Goal: Communication & Community: Participate in discussion

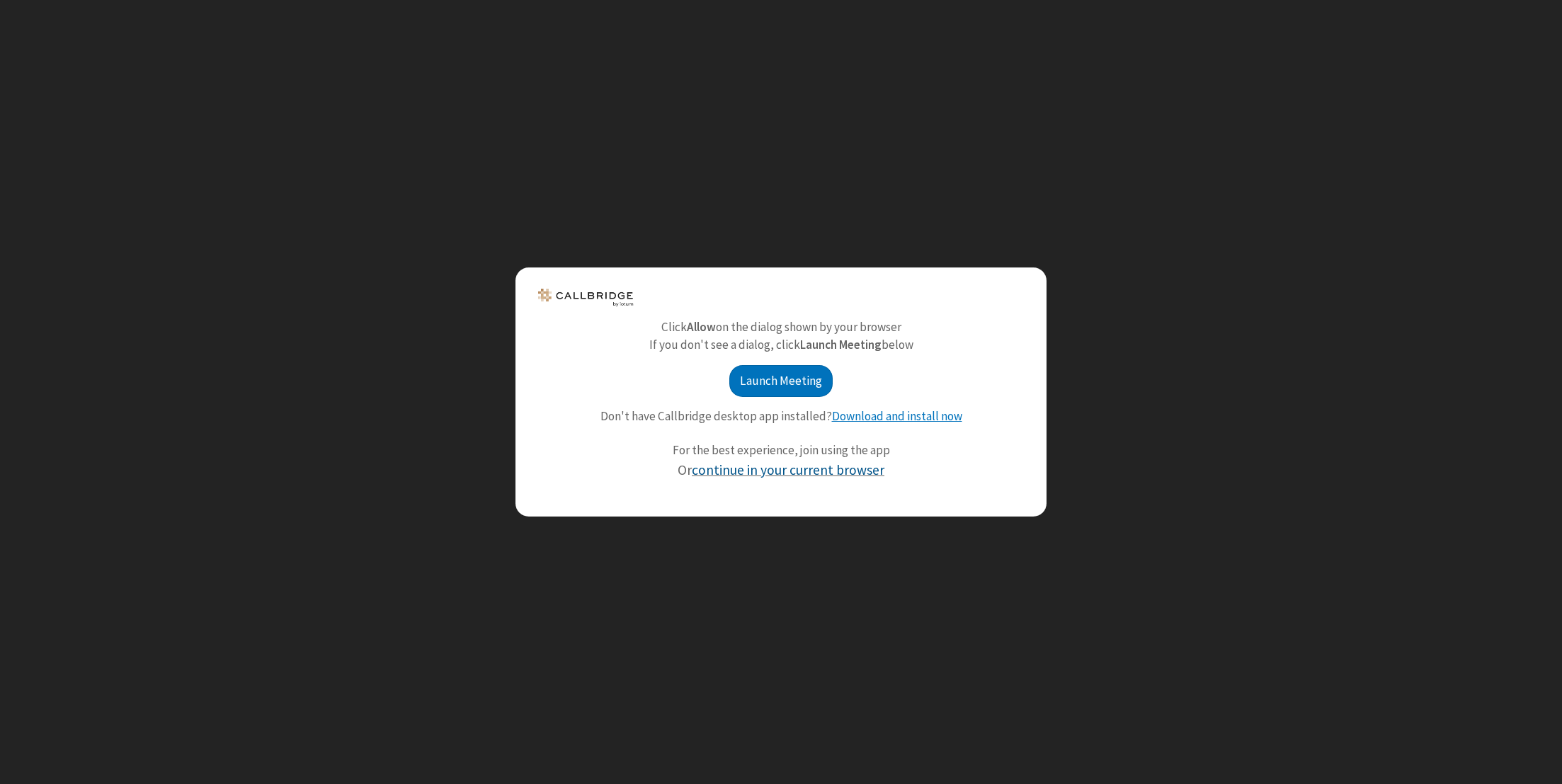
click at [830, 471] on link "continue in your current browser" at bounding box center [788, 470] width 193 height 17
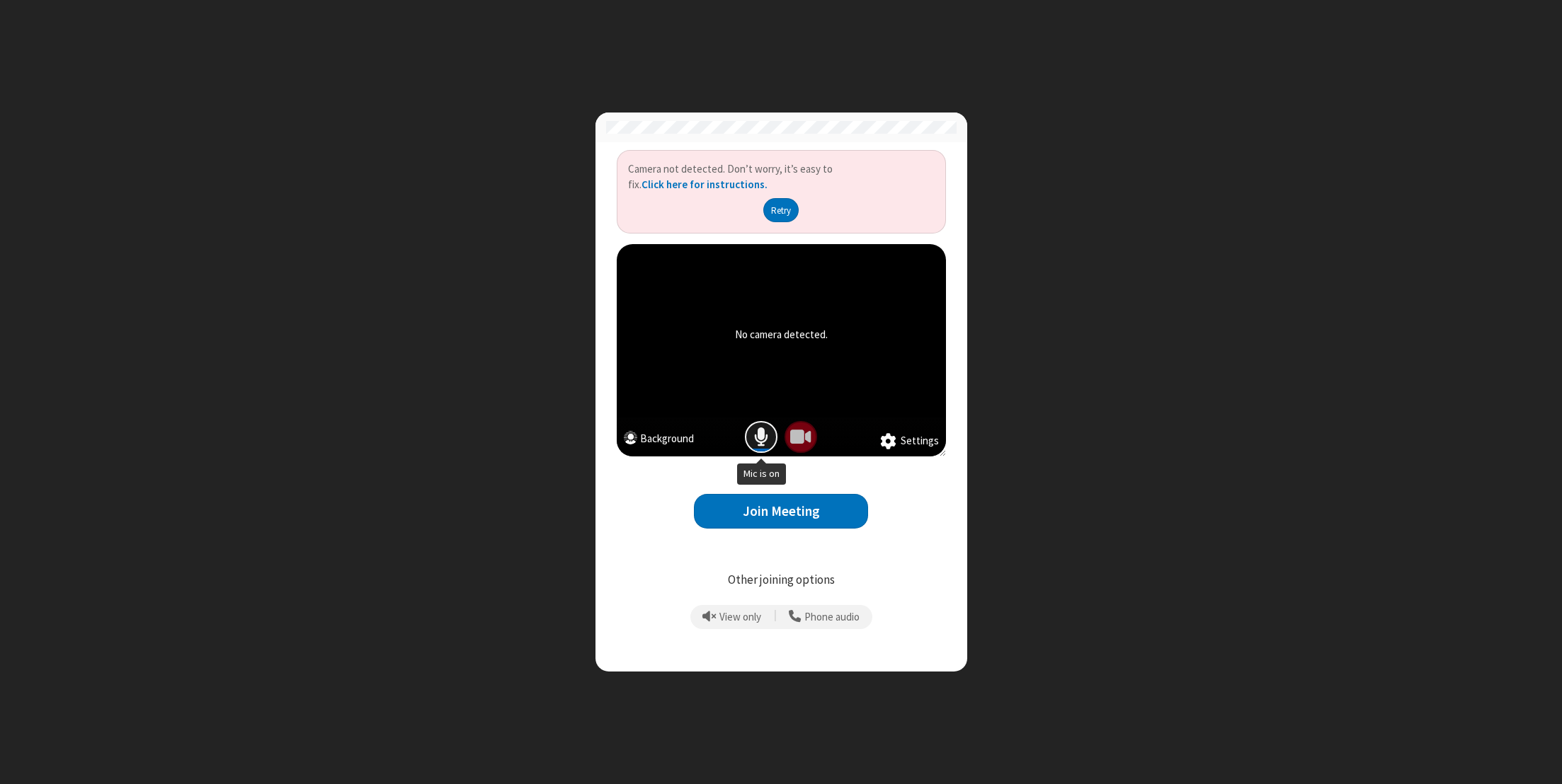
click at [760, 428] on span "Mic is on" at bounding box center [761, 437] width 15 height 21
click at [769, 512] on button "Join Meeting" at bounding box center [780, 512] width 174 height 34
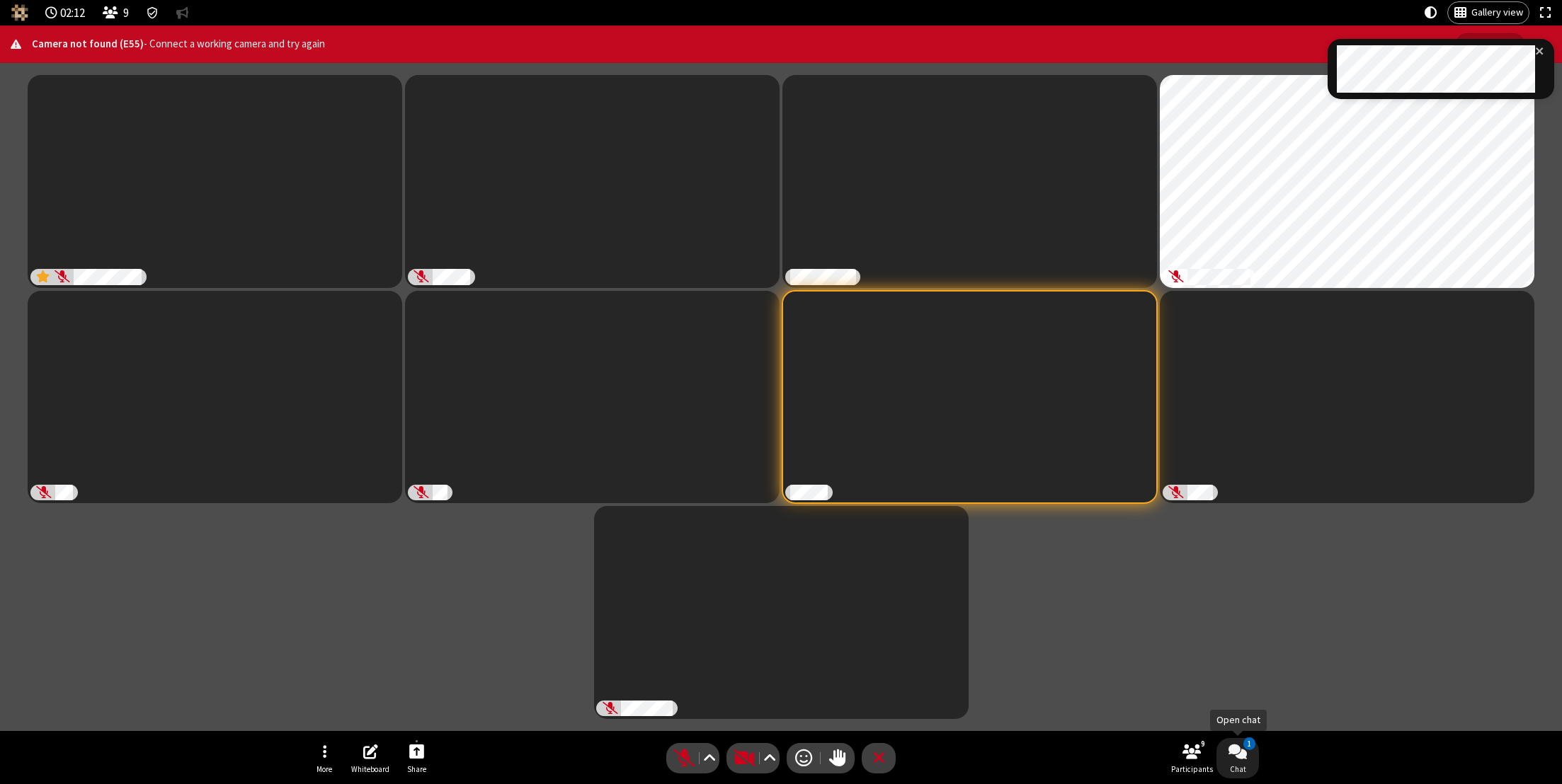
click at [1236, 757] on span "Open chat" at bounding box center [1237, 751] width 18 height 18
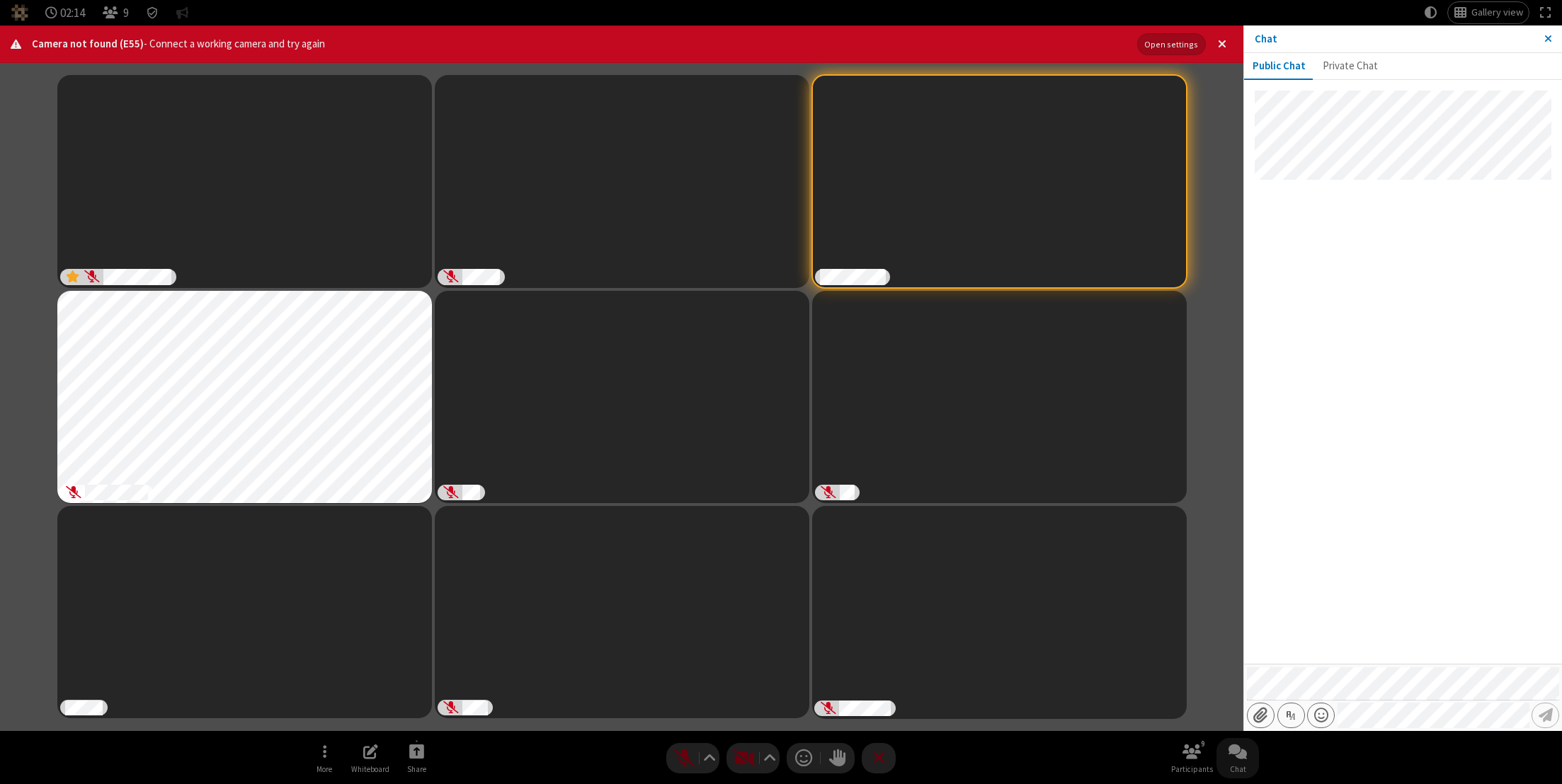
click at [1422, 599] on div at bounding box center [1403, 377] width 318 height 572
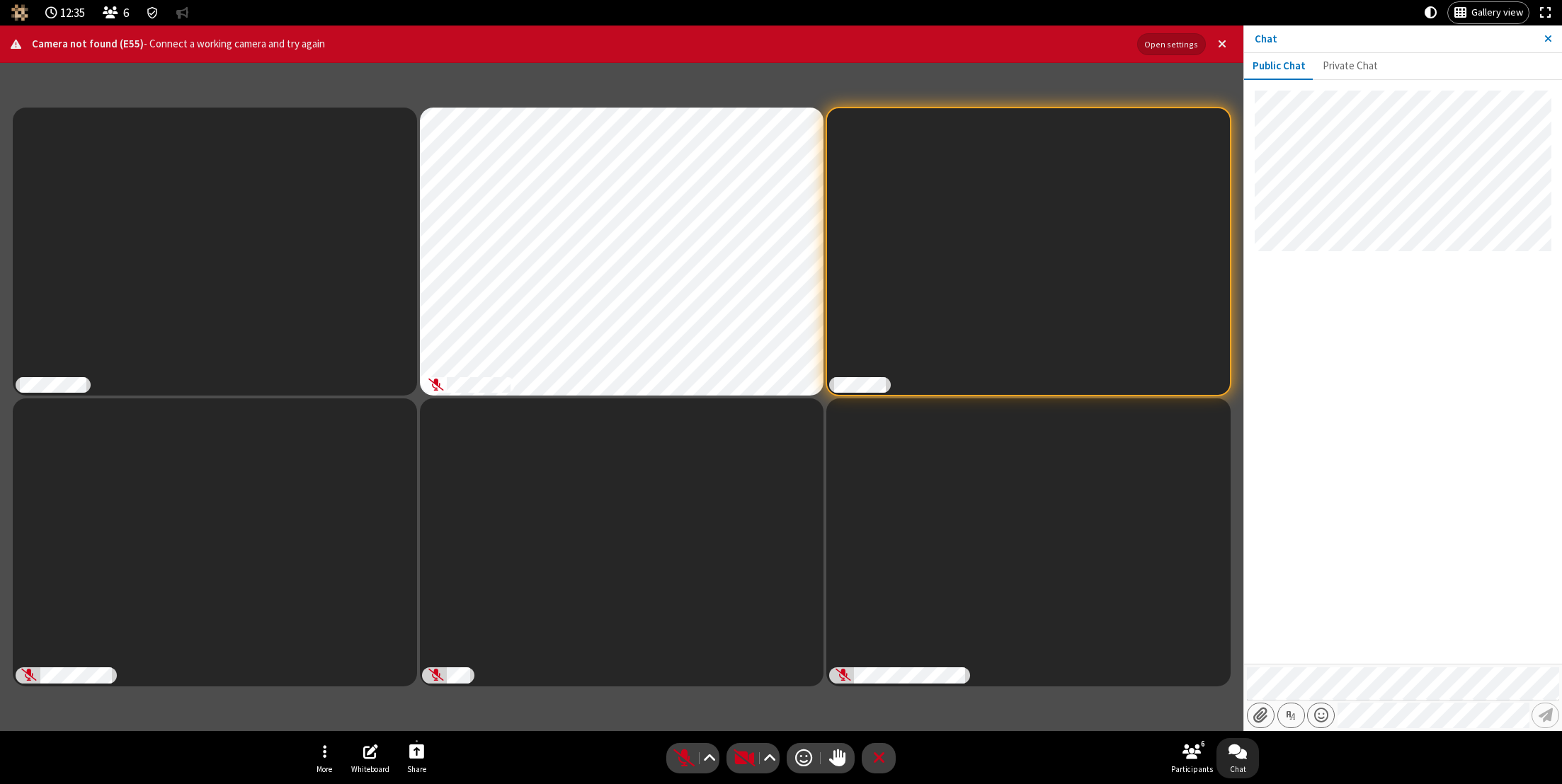
click at [1418, 493] on div at bounding box center [1403, 377] width 318 height 572
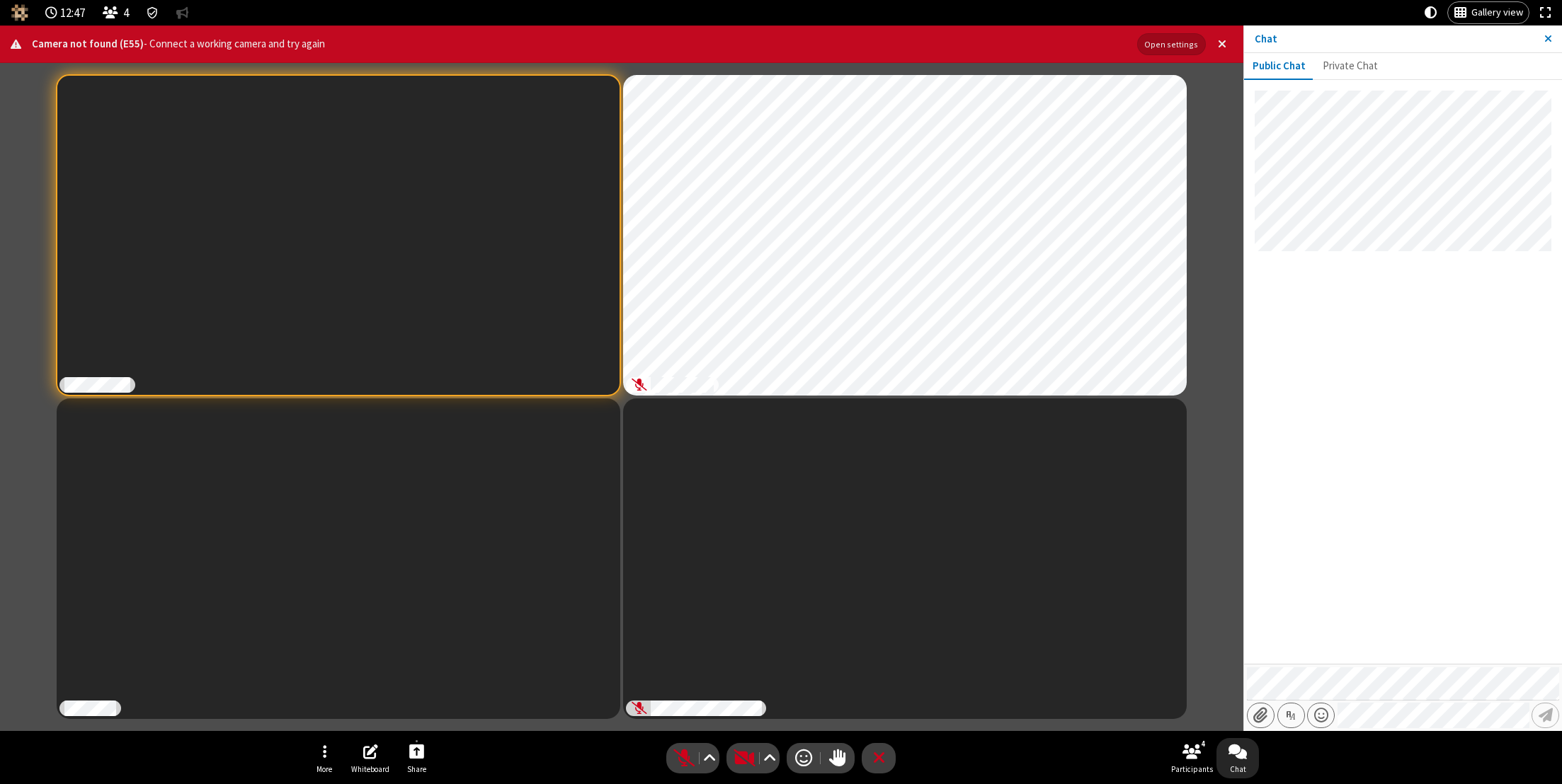
click at [1473, 515] on div at bounding box center [1403, 377] width 318 height 572
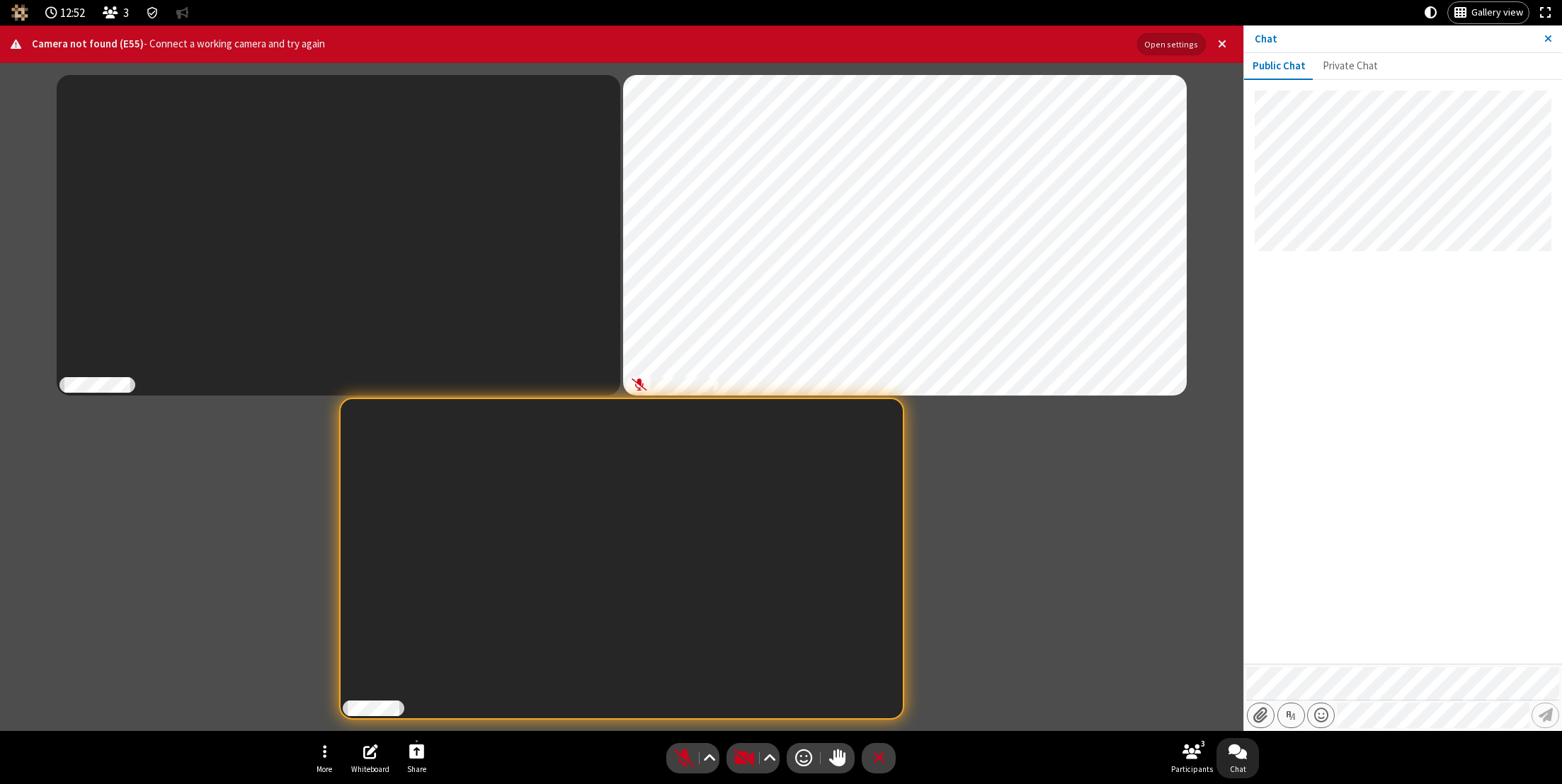
click at [1045, 567] on div "Participants" at bounding box center [622, 397] width 1223 height 647
click at [1050, 564] on div "Participants" at bounding box center [622, 397] width 1223 height 647
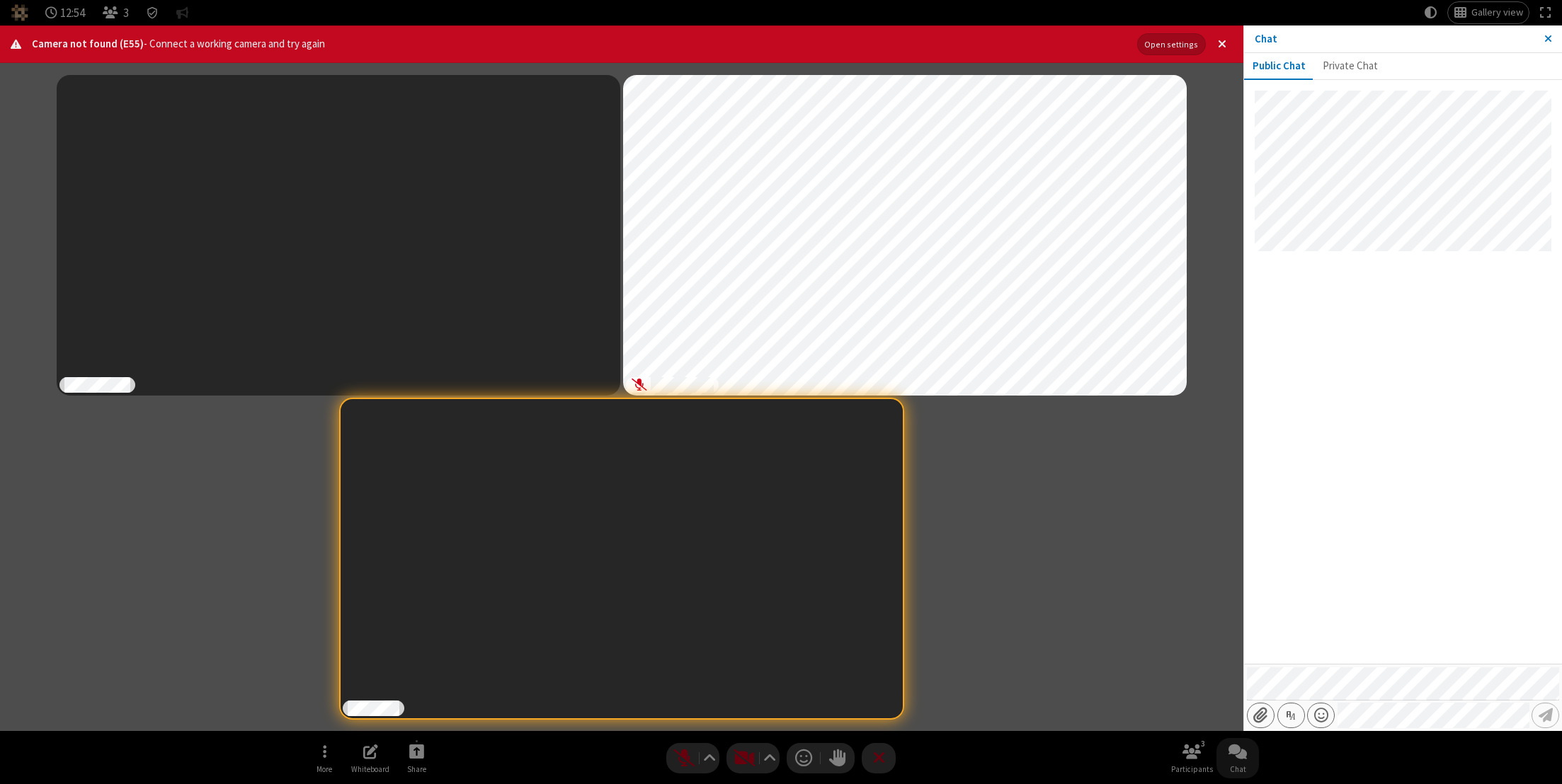
click at [1054, 565] on div "Participants" at bounding box center [622, 397] width 1223 height 647
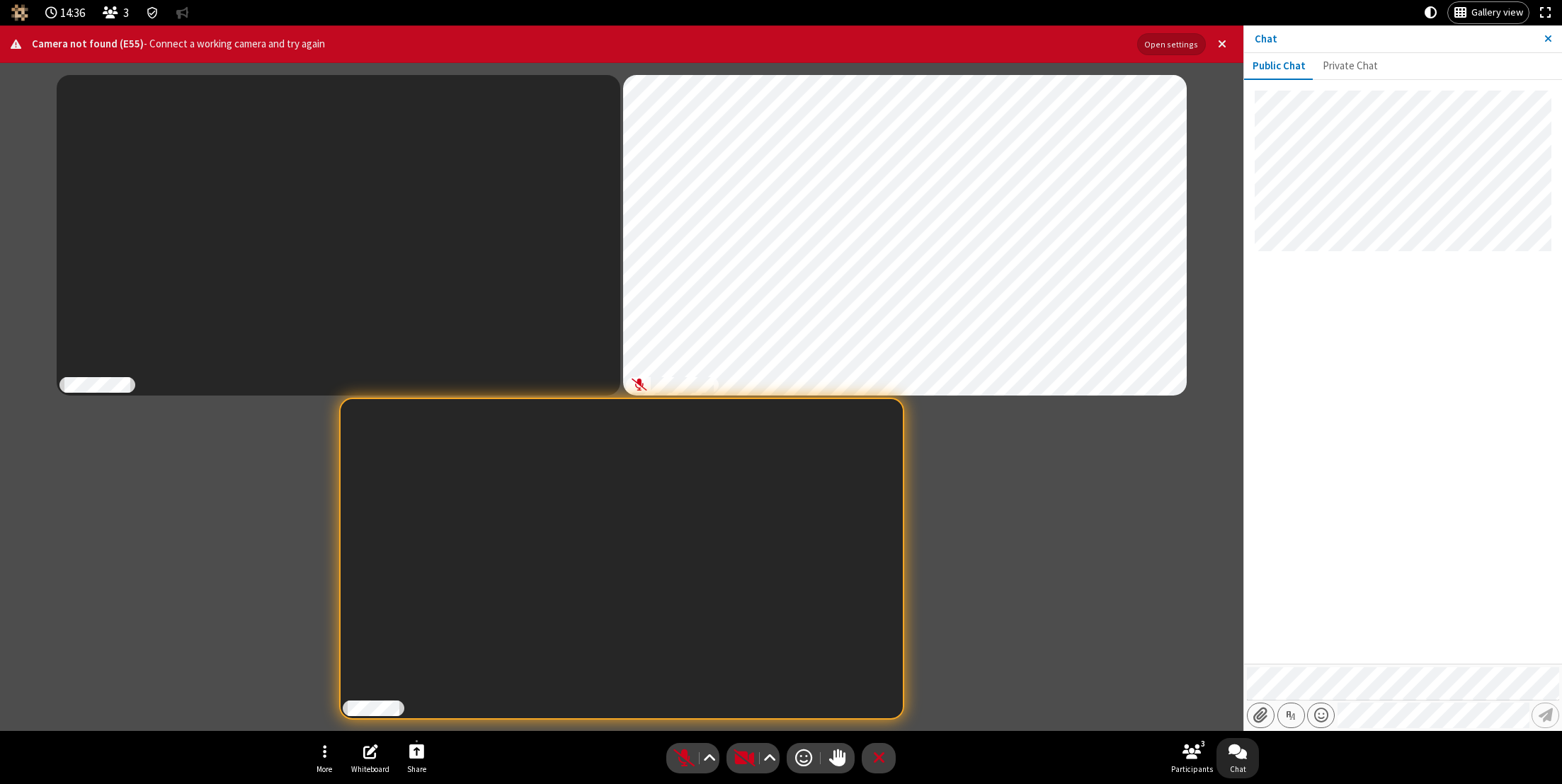
click at [985, 552] on div "Participants" at bounding box center [622, 397] width 1223 height 647
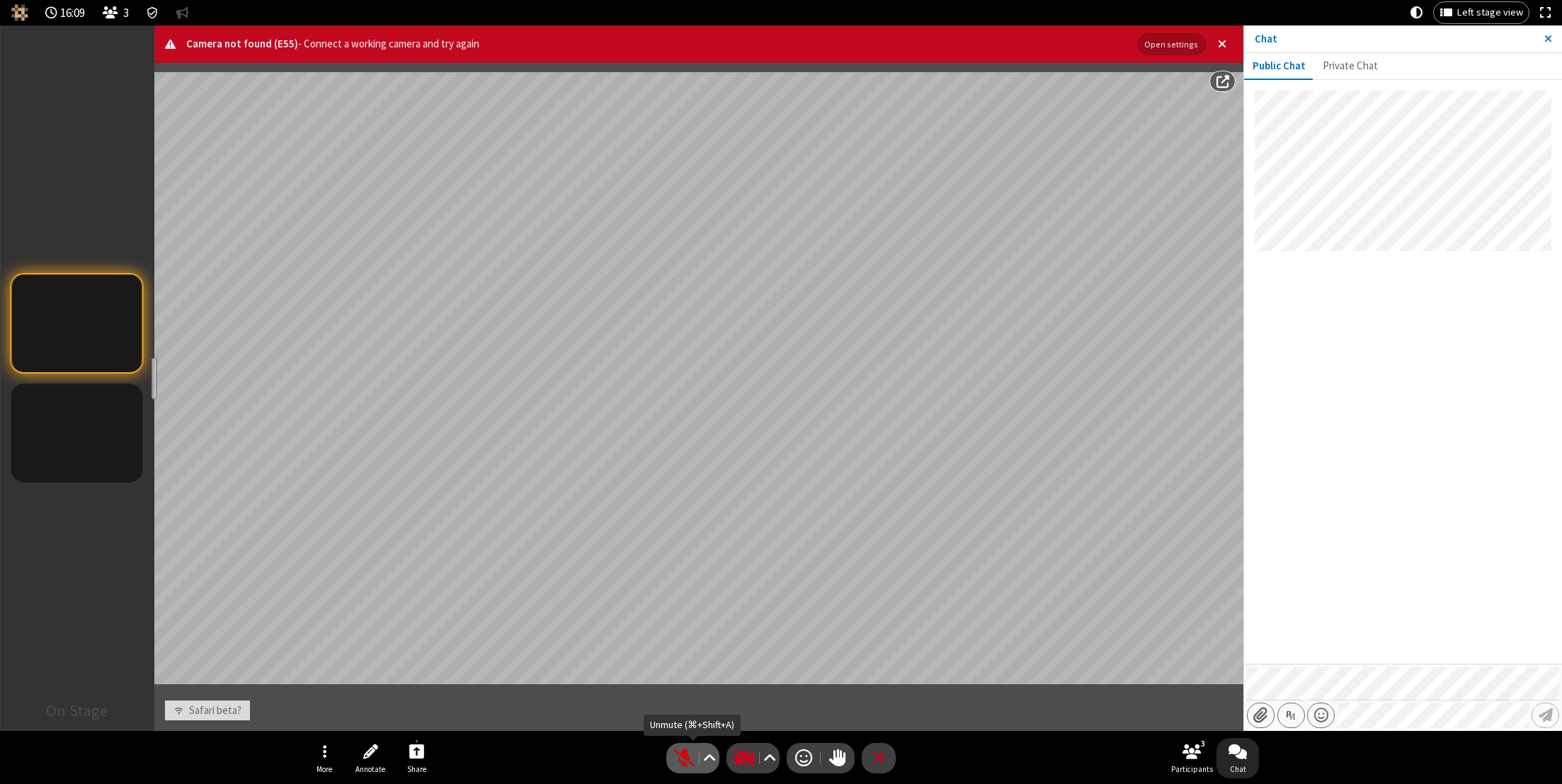
click at [674, 760] on span "Unmute (⌘+Shift+A)" at bounding box center [683, 758] width 21 height 21
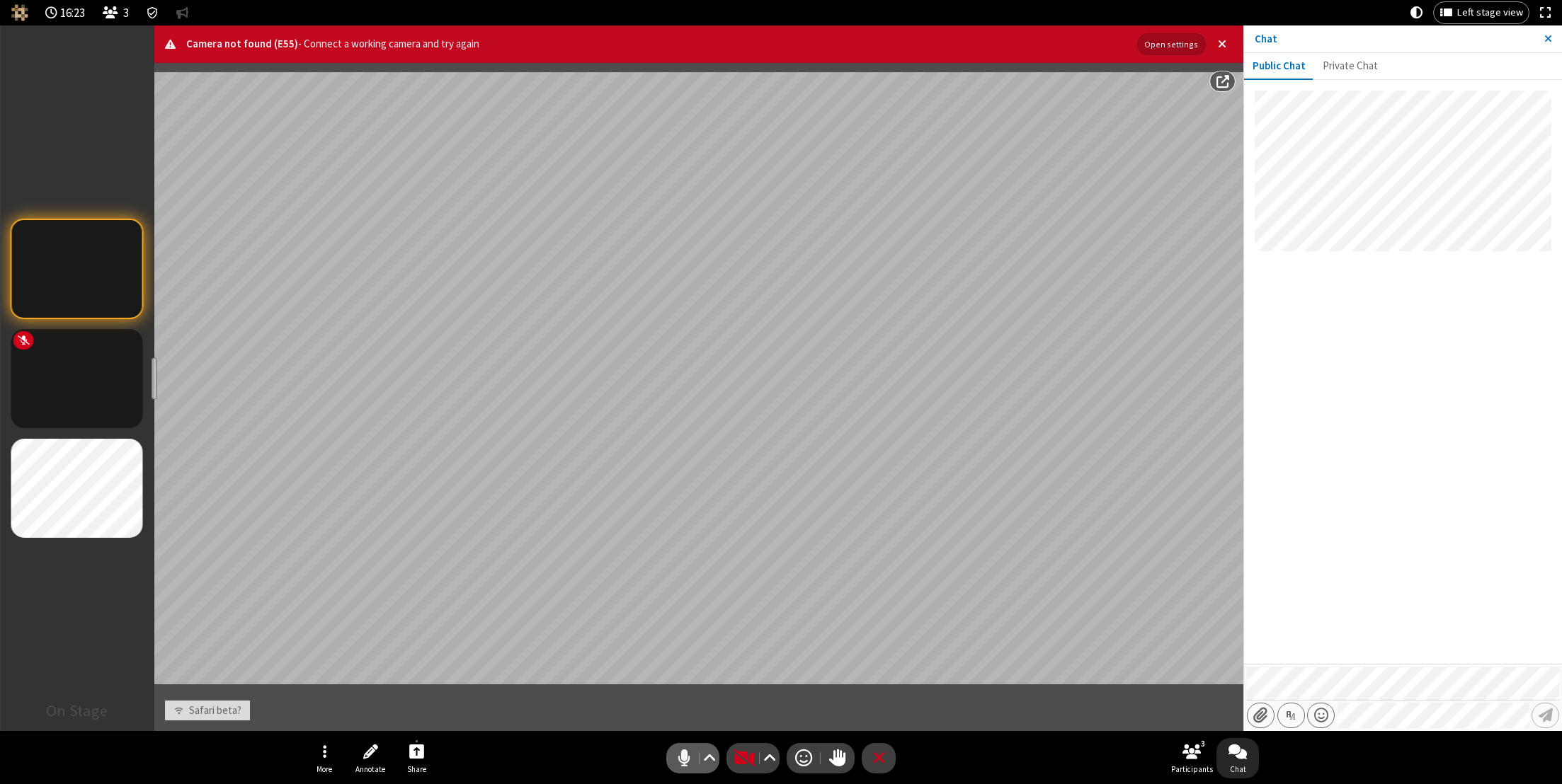
click at [686, 757] on span "Mute (⌘+Shift+A)" at bounding box center [683, 758] width 21 height 21
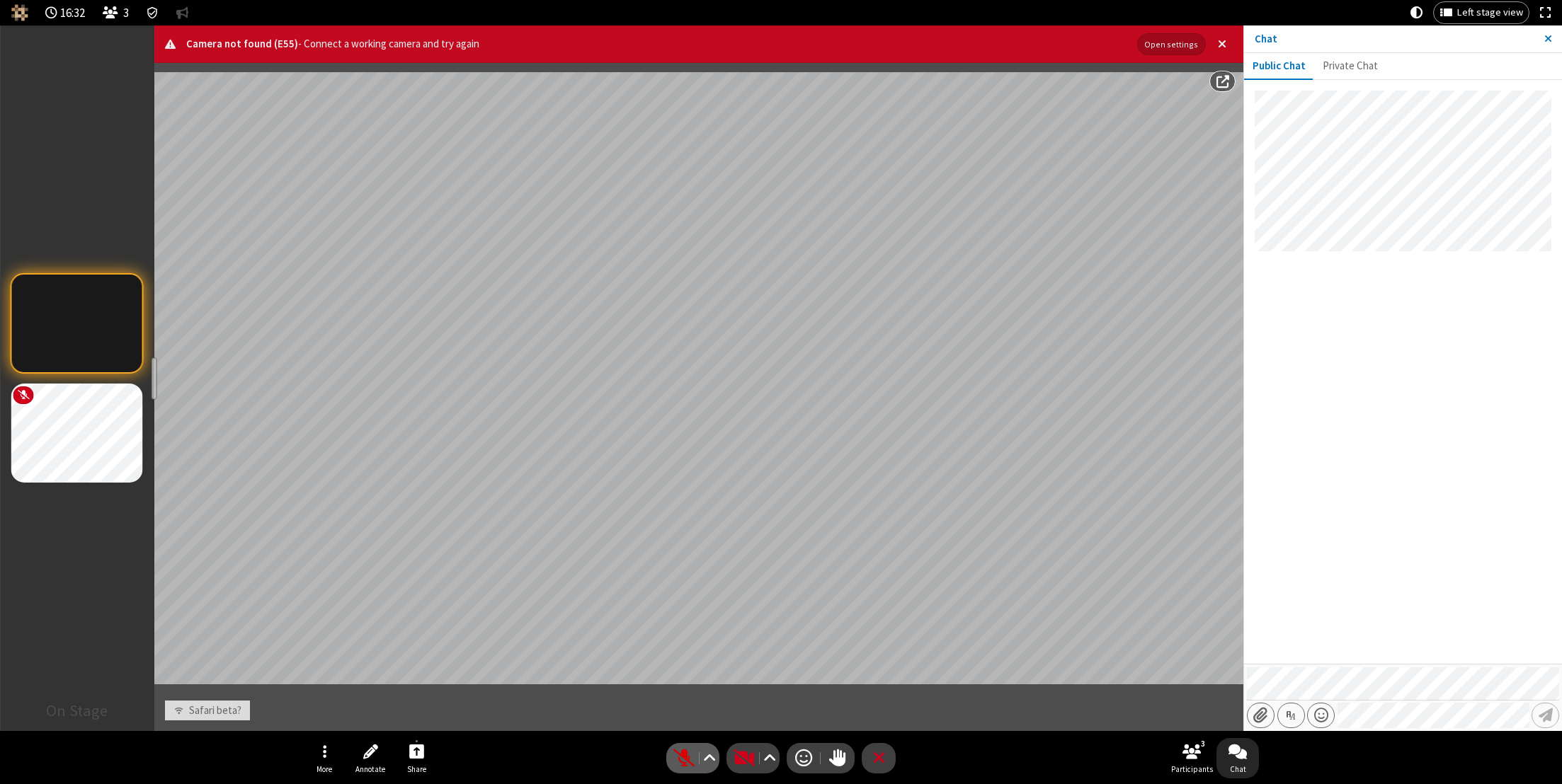
click at [686, 758] on span "Unmute (⌘+Shift+A)" at bounding box center [683, 758] width 21 height 21
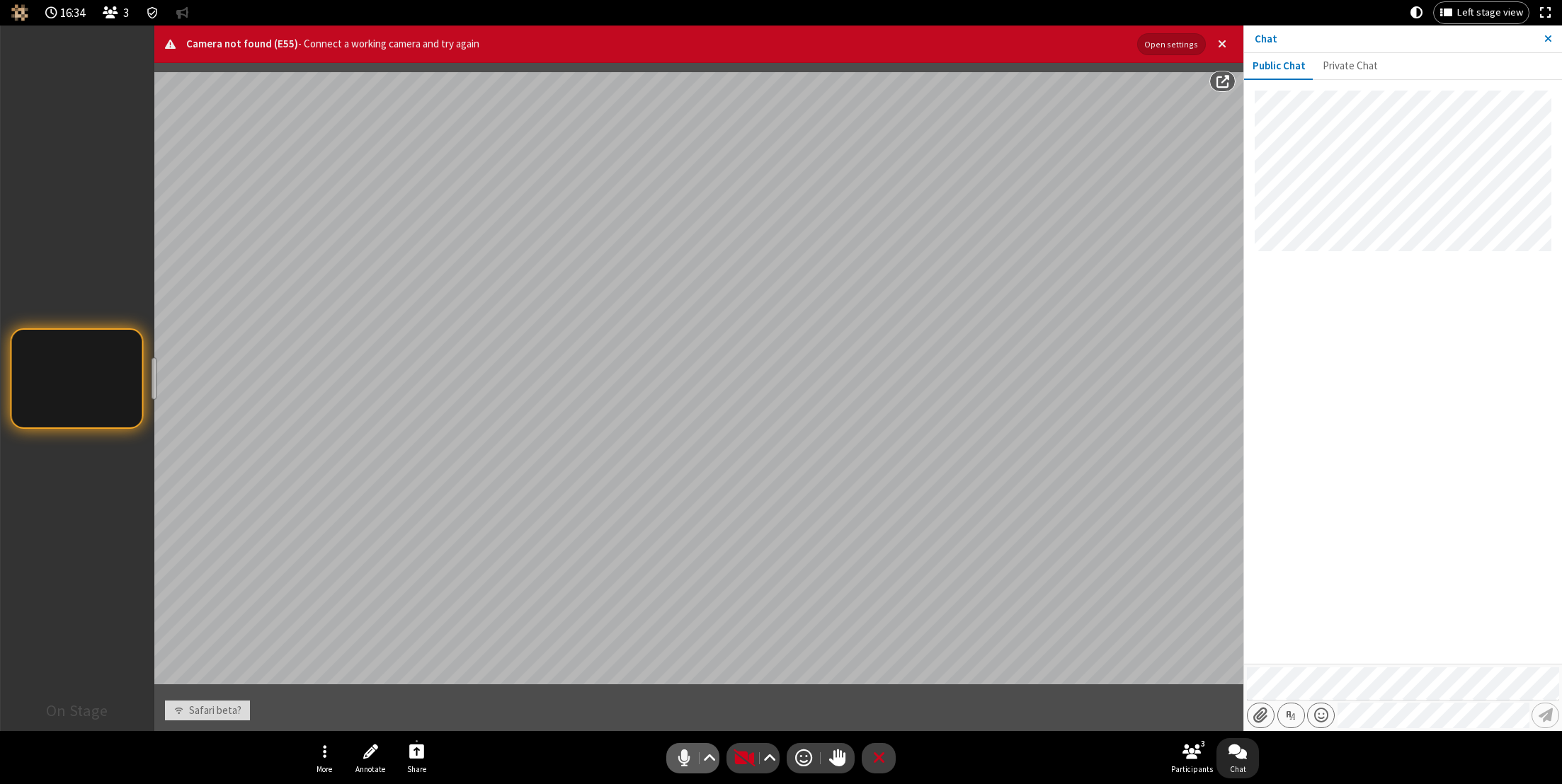
click at [686, 758] on span "Mute (⌘+Shift+A)" at bounding box center [683, 758] width 21 height 21
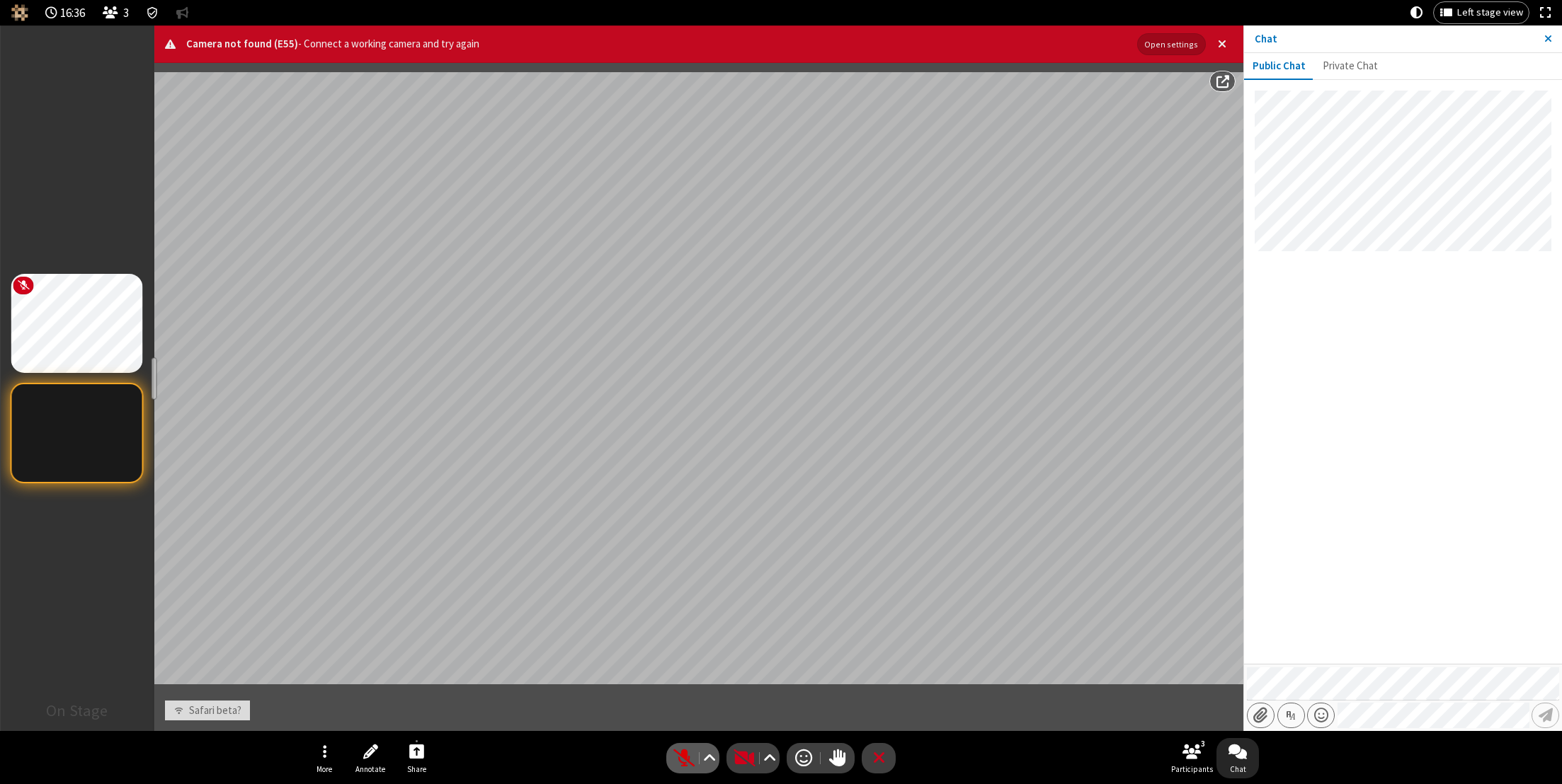
click at [686, 758] on span "Unmute (⌘+Shift+A)" at bounding box center [683, 758] width 21 height 21
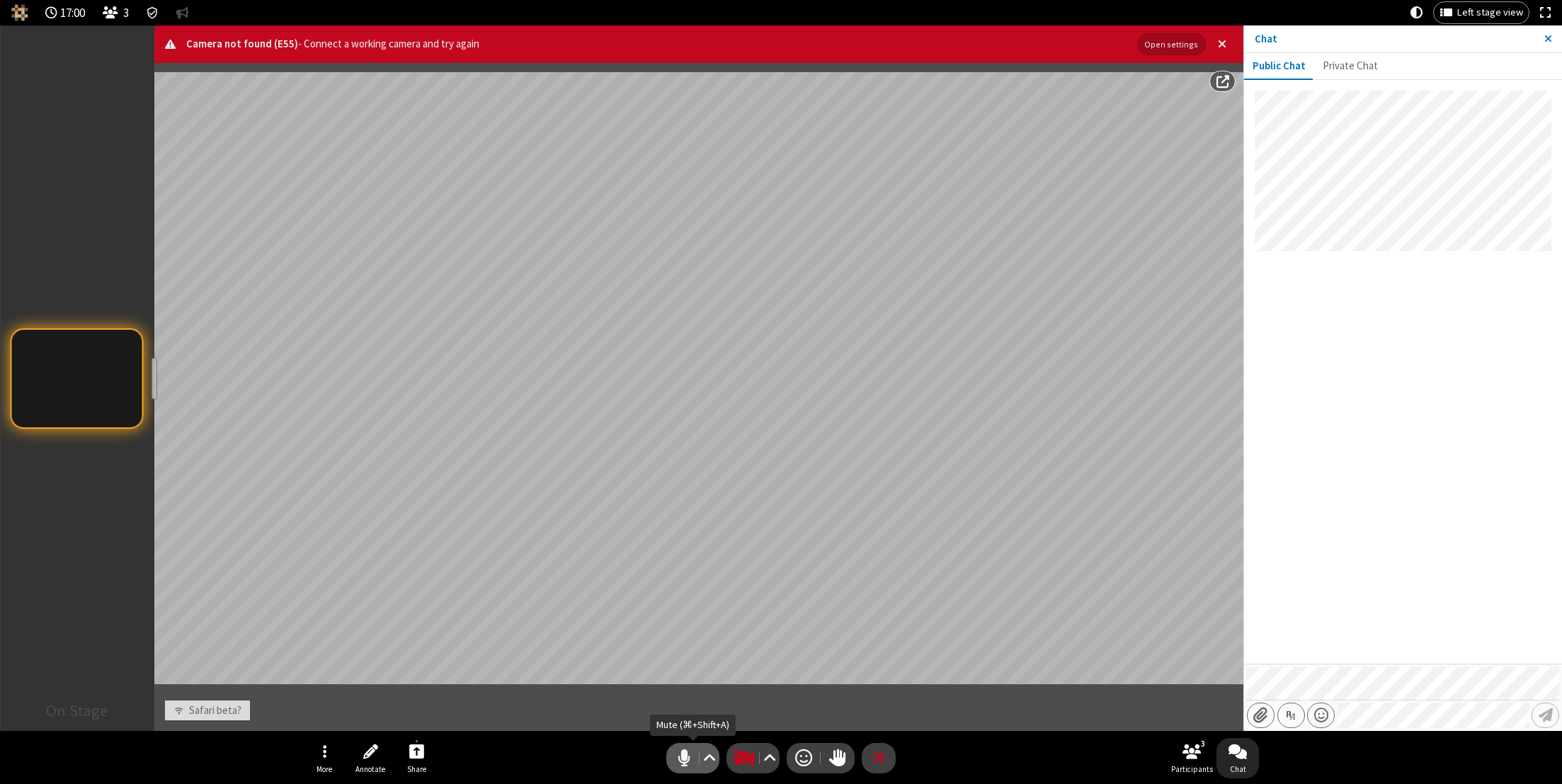
click at [678, 758] on span "Mute (⌘+Shift+A)" at bounding box center [683, 758] width 21 height 21
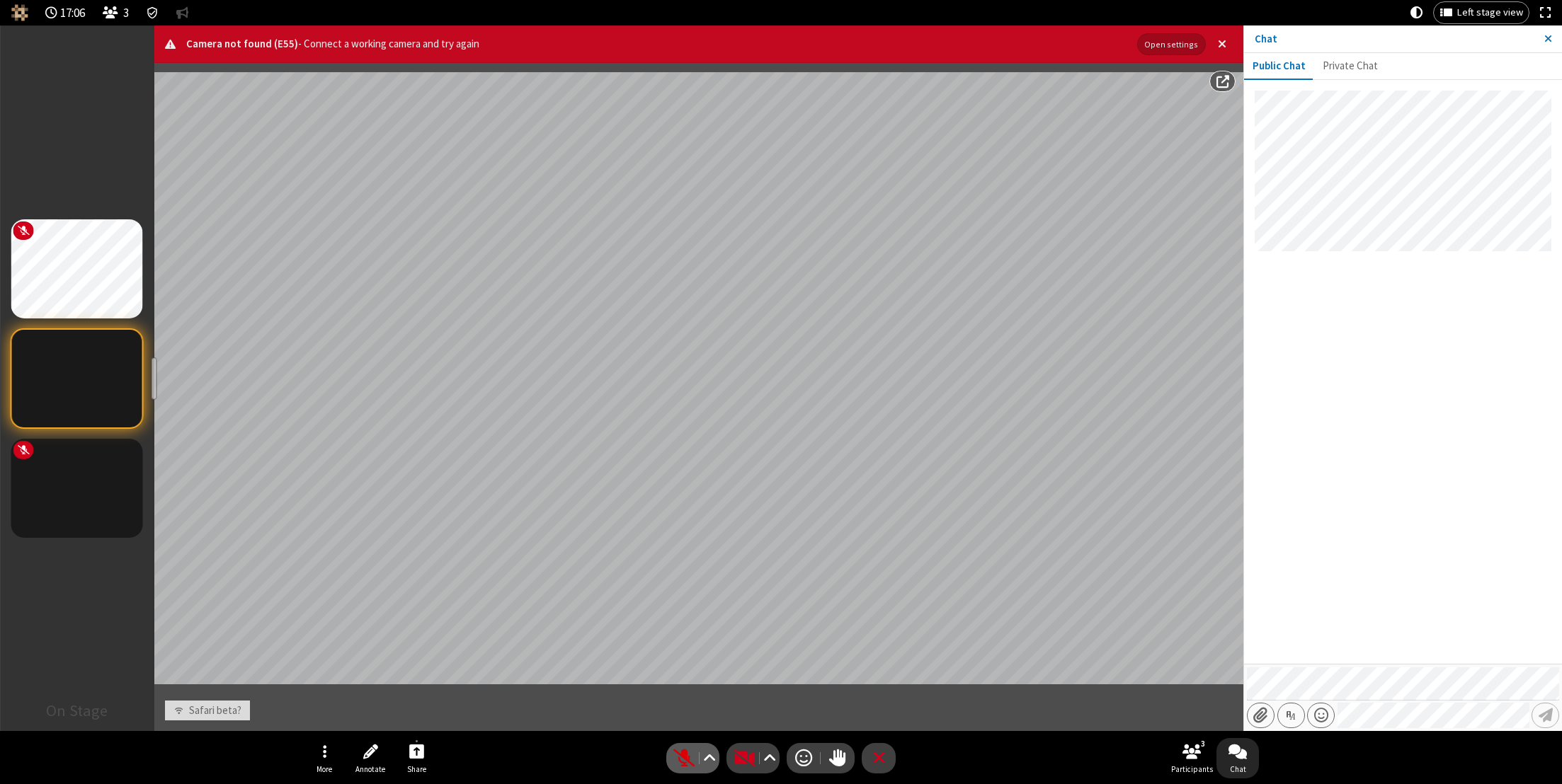
click at [686, 758] on span "Unmute (⌘+Shift+A)" at bounding box center [683, 758] width 21 height 21
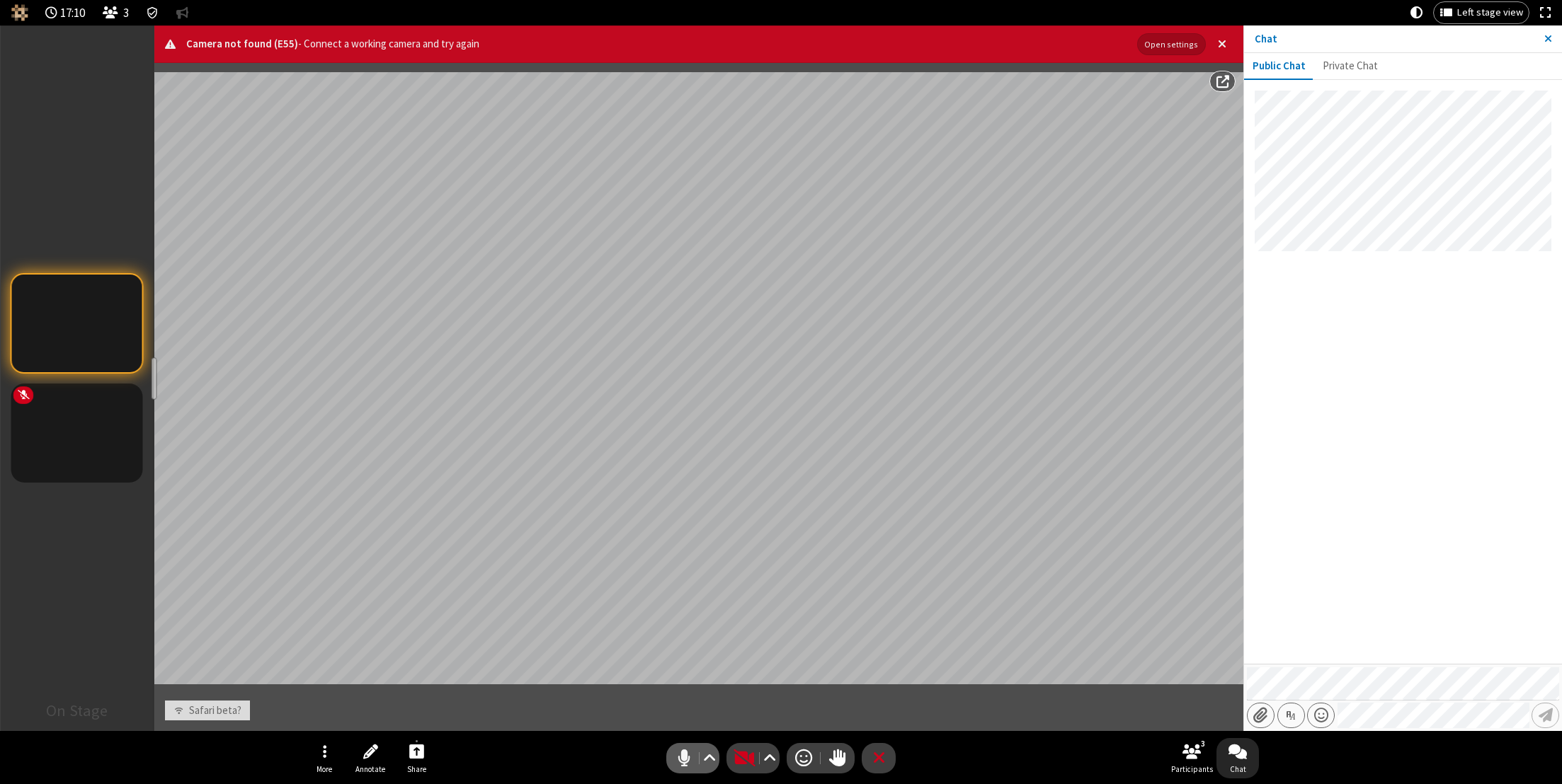
click at [688, 757] on span "Mute (⌘+Shift+A)" at bounding box center [683, 758] width 21 height 21
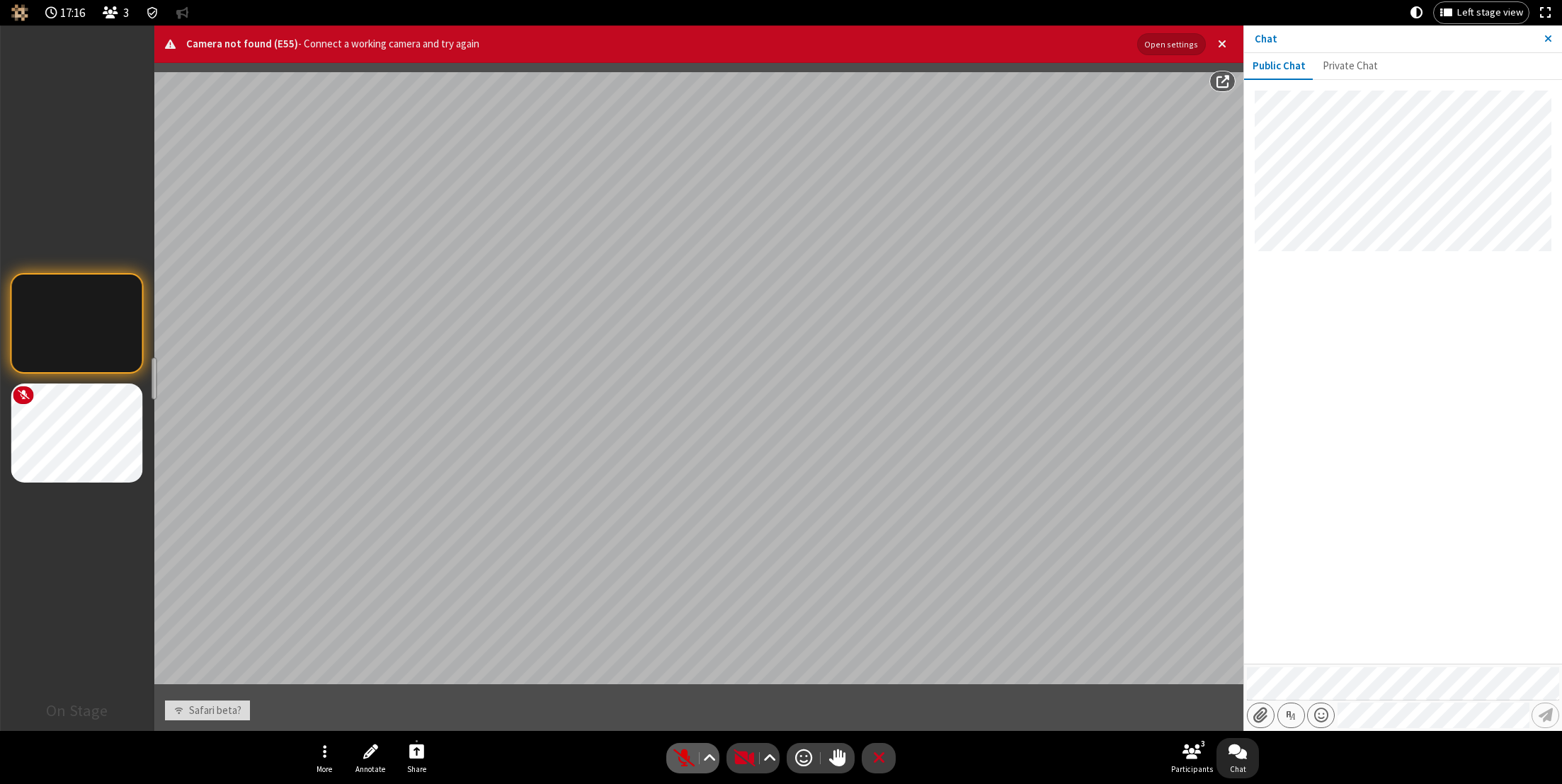
click at [683, 753] on span "Unmute (⌘+Shift+A)" at bounding box center [683, 758] width 21 height 21
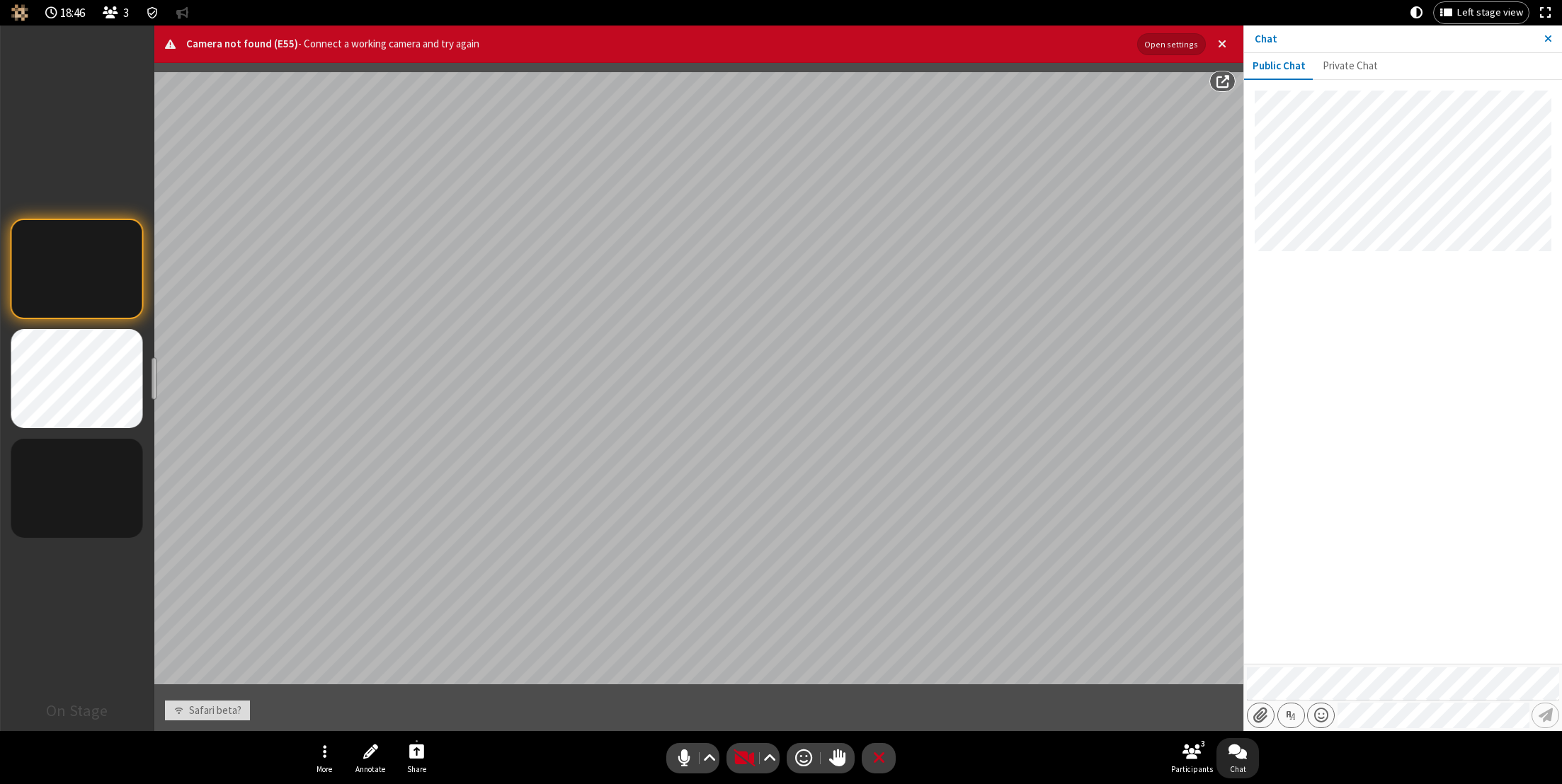
click at [1335, 476] on div at bounding box center [1403, 377] width 318 height 572
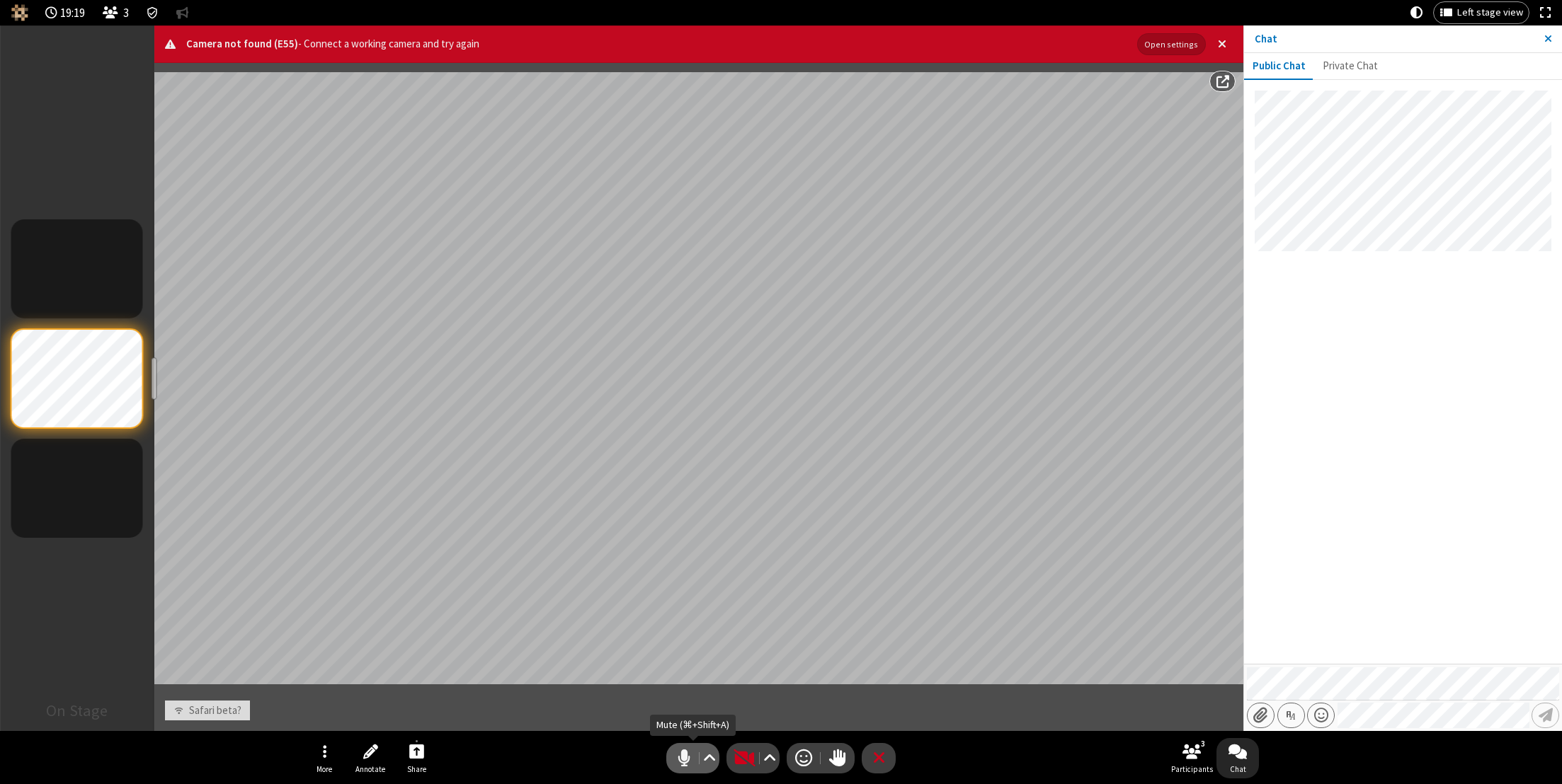
click at [689, 758] on span "Mute (⌘+Shift+A)" at bounding box center [683, 758] width 21 height 21
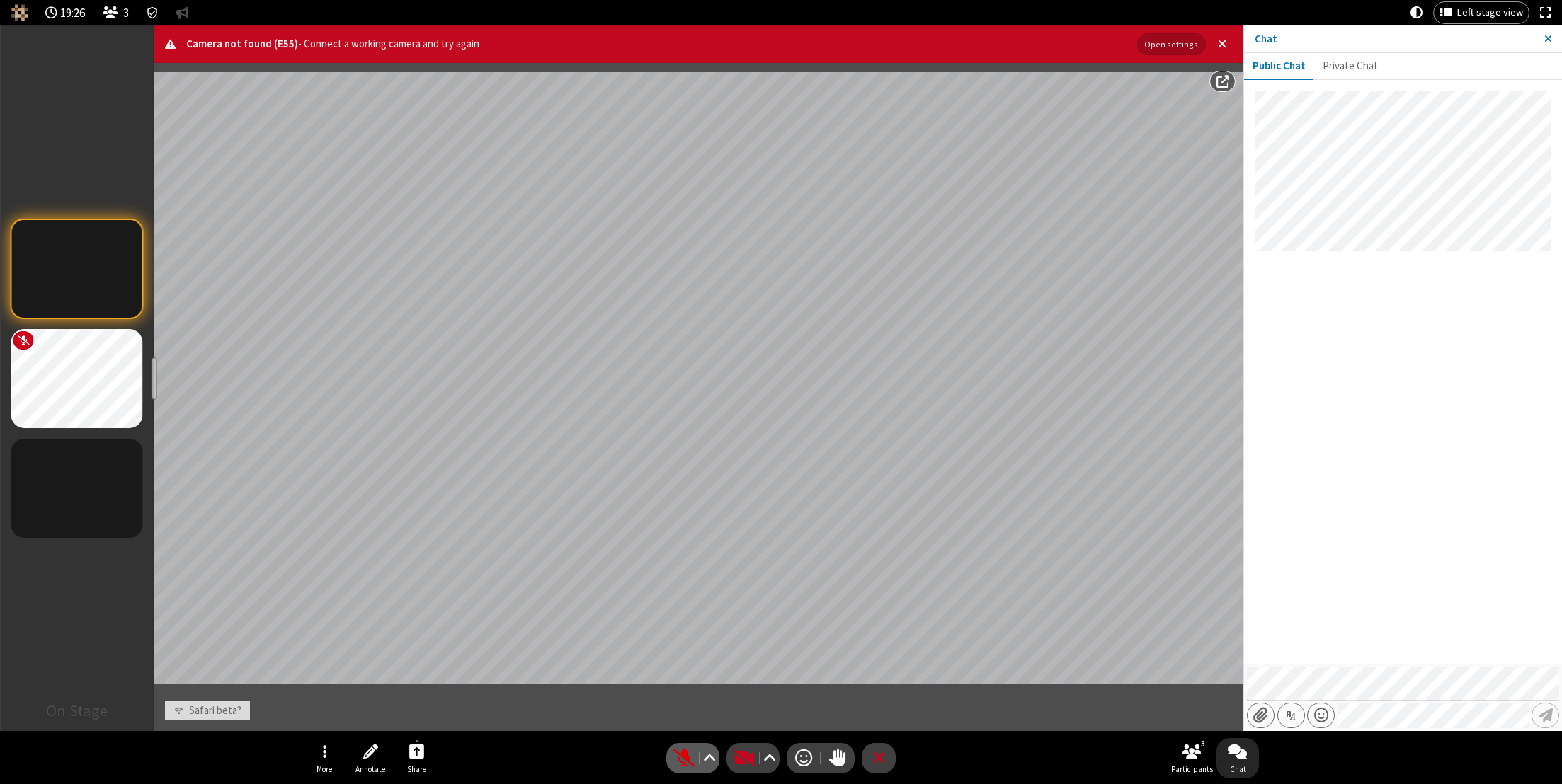
click at [679, 754] on span "Unmute (⌘+Shift+A)" at bounding box center [683, 758] width 21 height 21
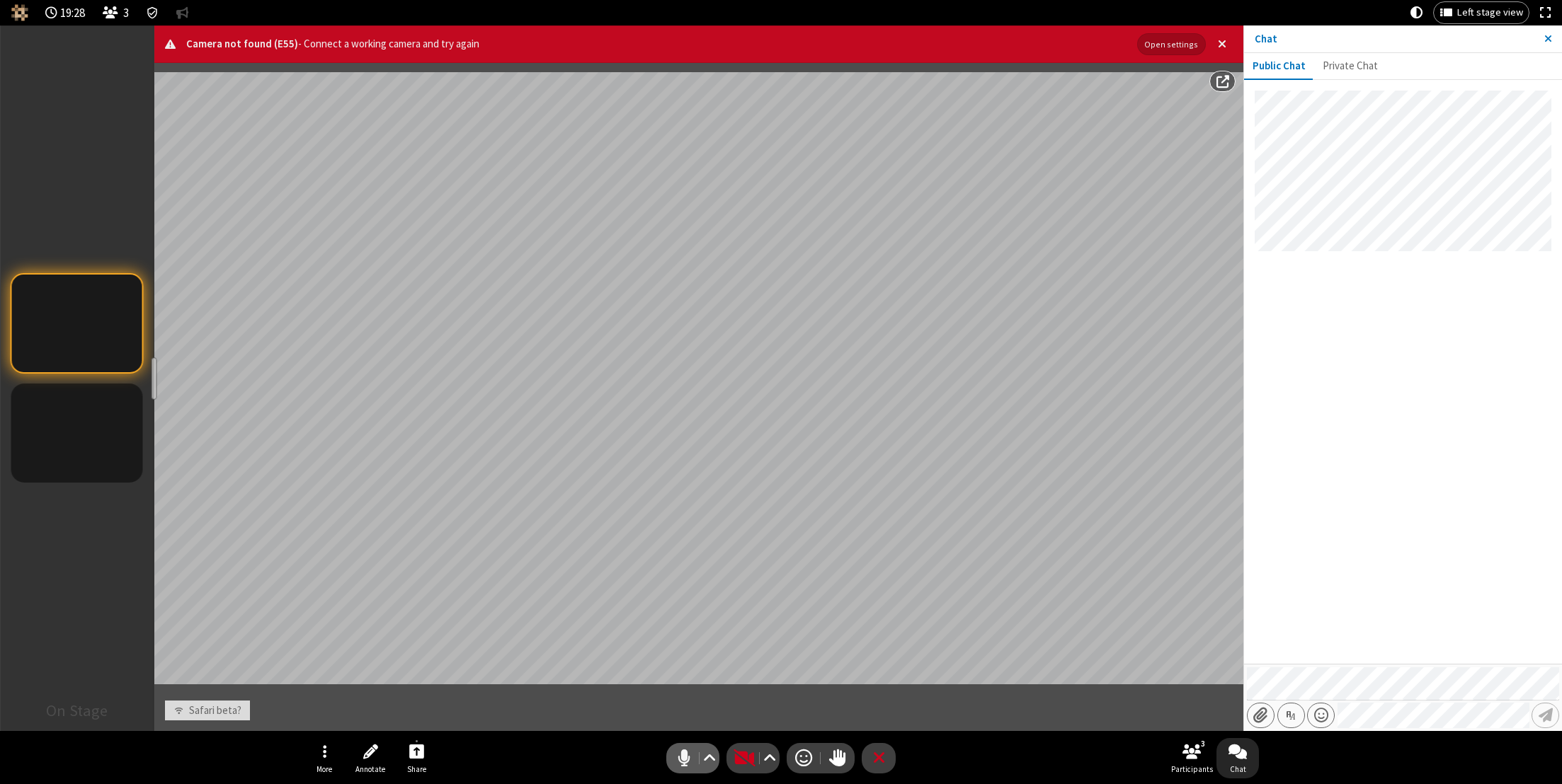
click at [682, 756] on span "Mute (⌘+Shift+A)" at bounding box center [683, 758] width 21 height 21
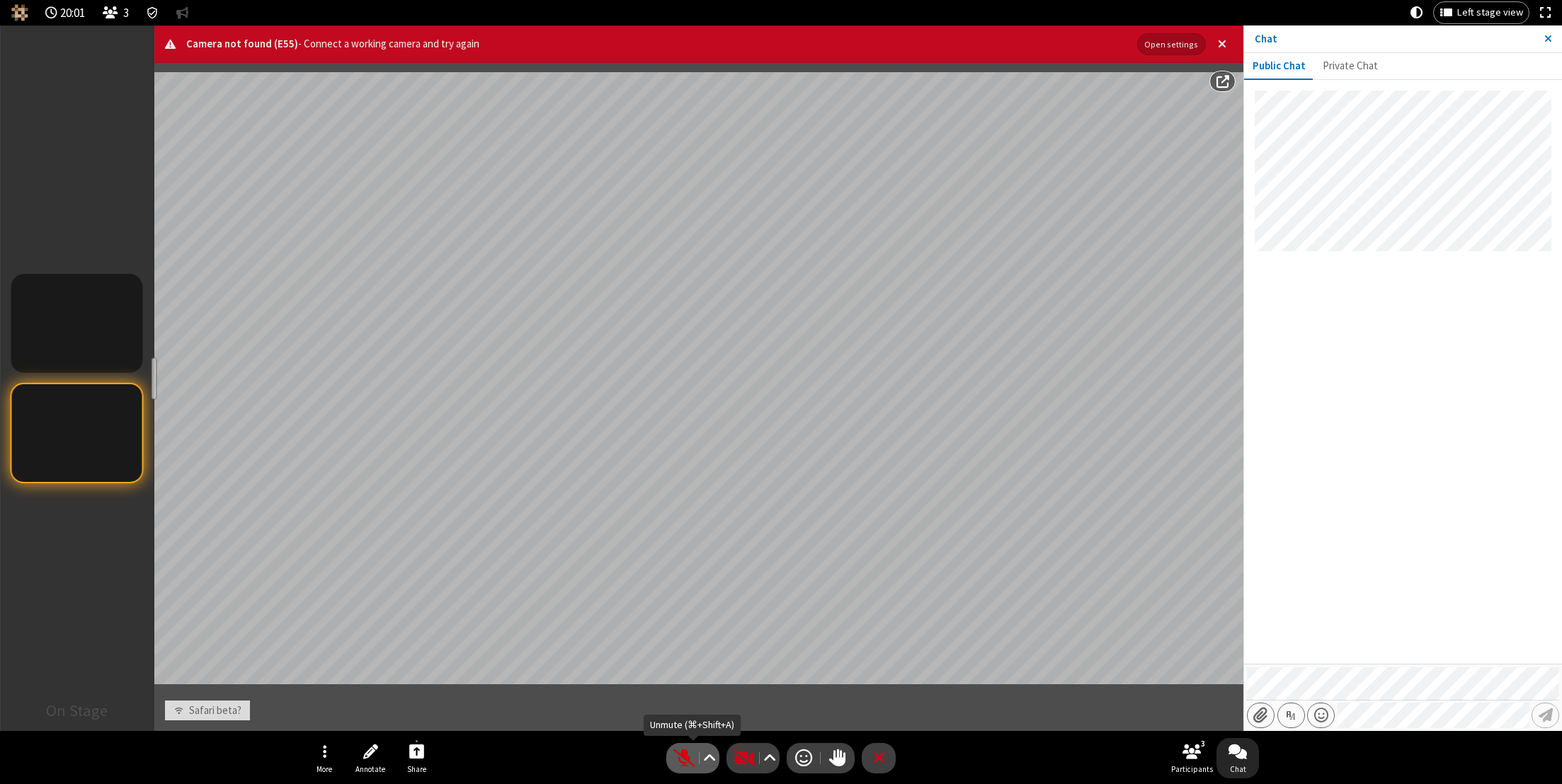
click at [683, 758] on span "Unmute (⌘+Shift+A)" at bounding box center [683, 758] width 21 height 21
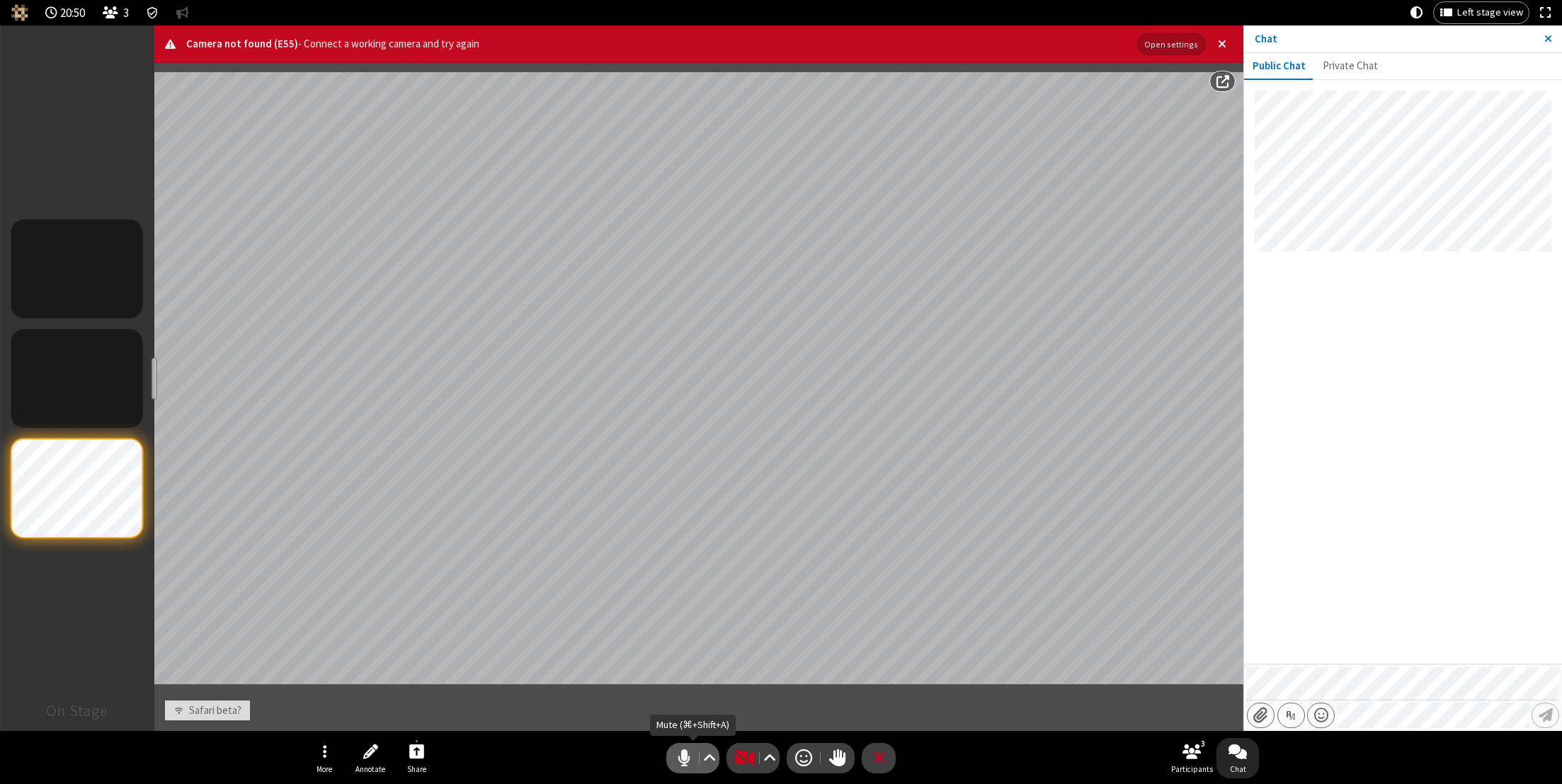
click at [684, 755] on span "Mute (⌘+Shift+A)" at bounding box center [683, 758] width 21 height 21
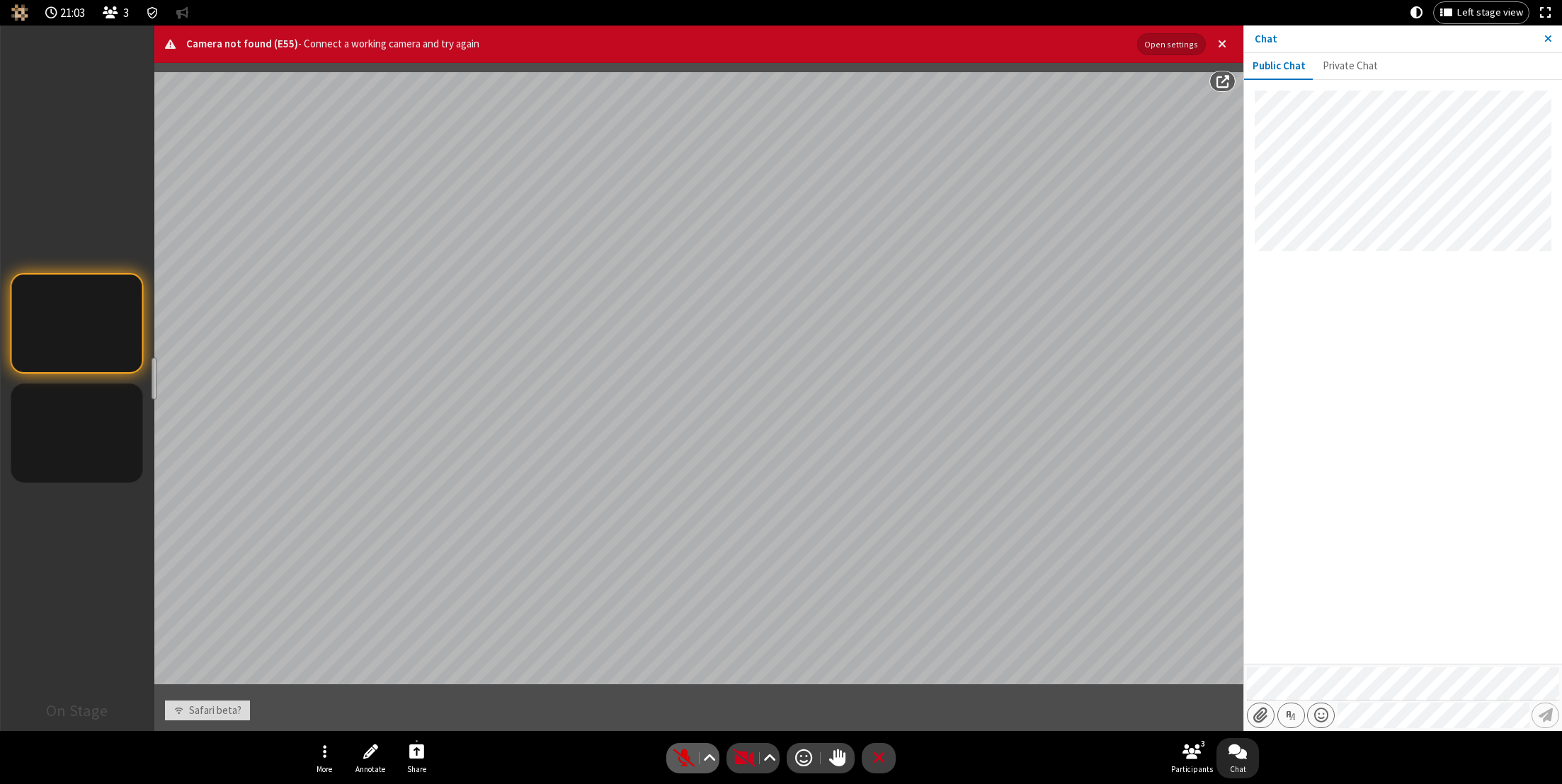
click at [686, 758] on span "Unmute (⌘+Shift+A)" at bounding box center [683, 758] width 21 height 21
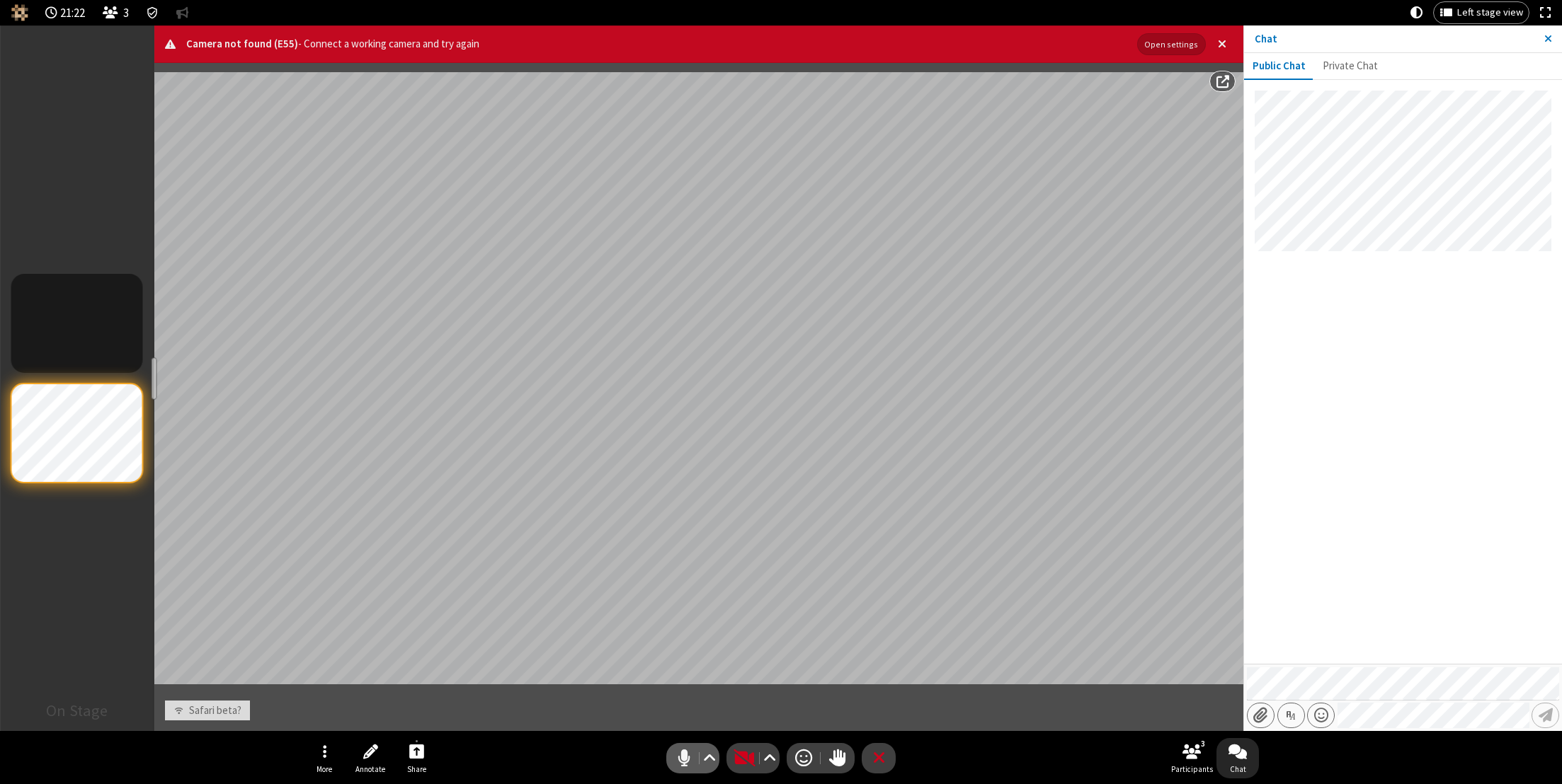
click at [683, 758] on span "Mute (⌘+Shift+A)" at bounding box center [683, 758] width 21 height 21
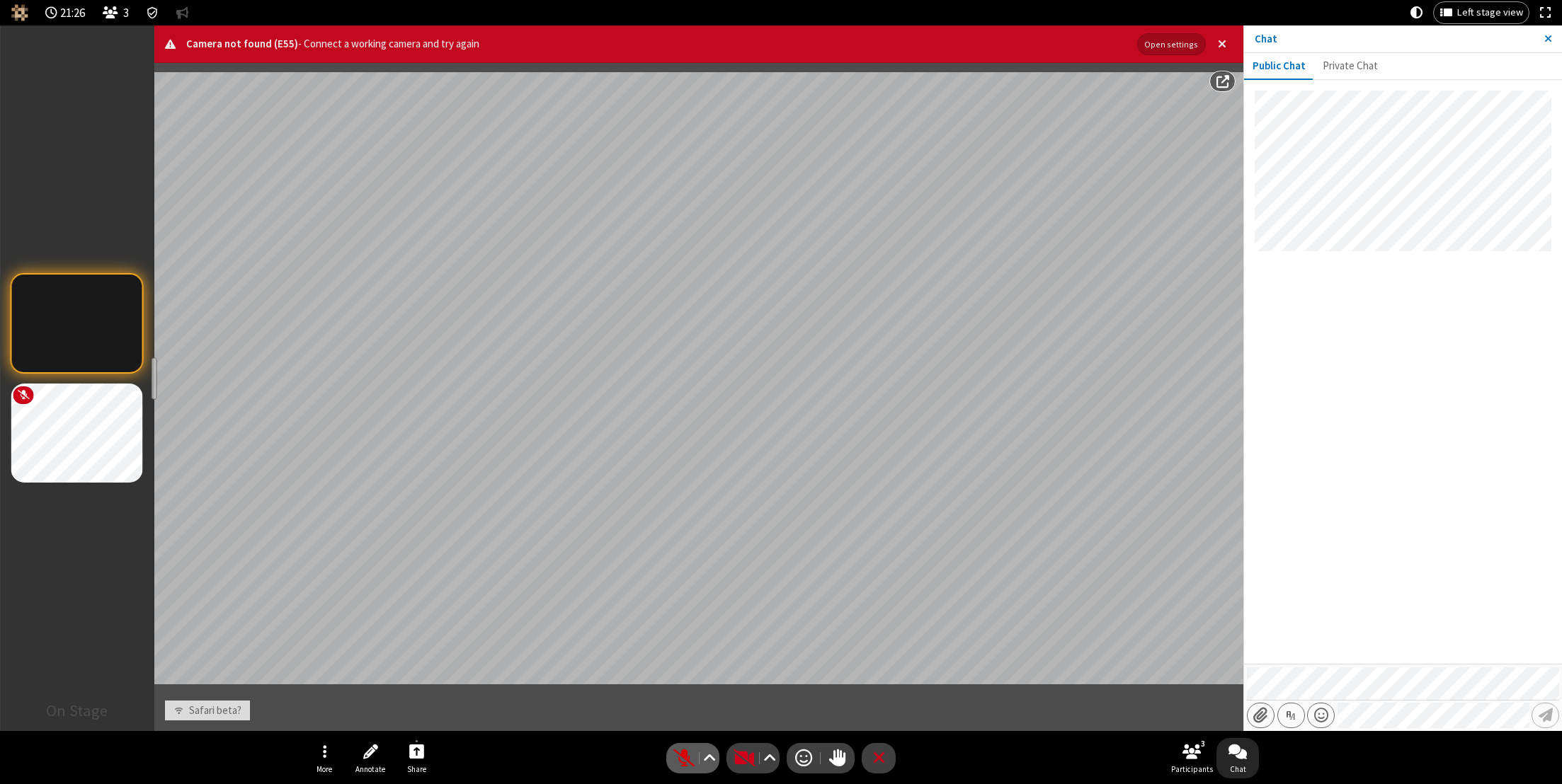
click at [683, 757] on span "Unmute (⌘+Shift+A)" at bounding box center [683, 758] width 21 height 21
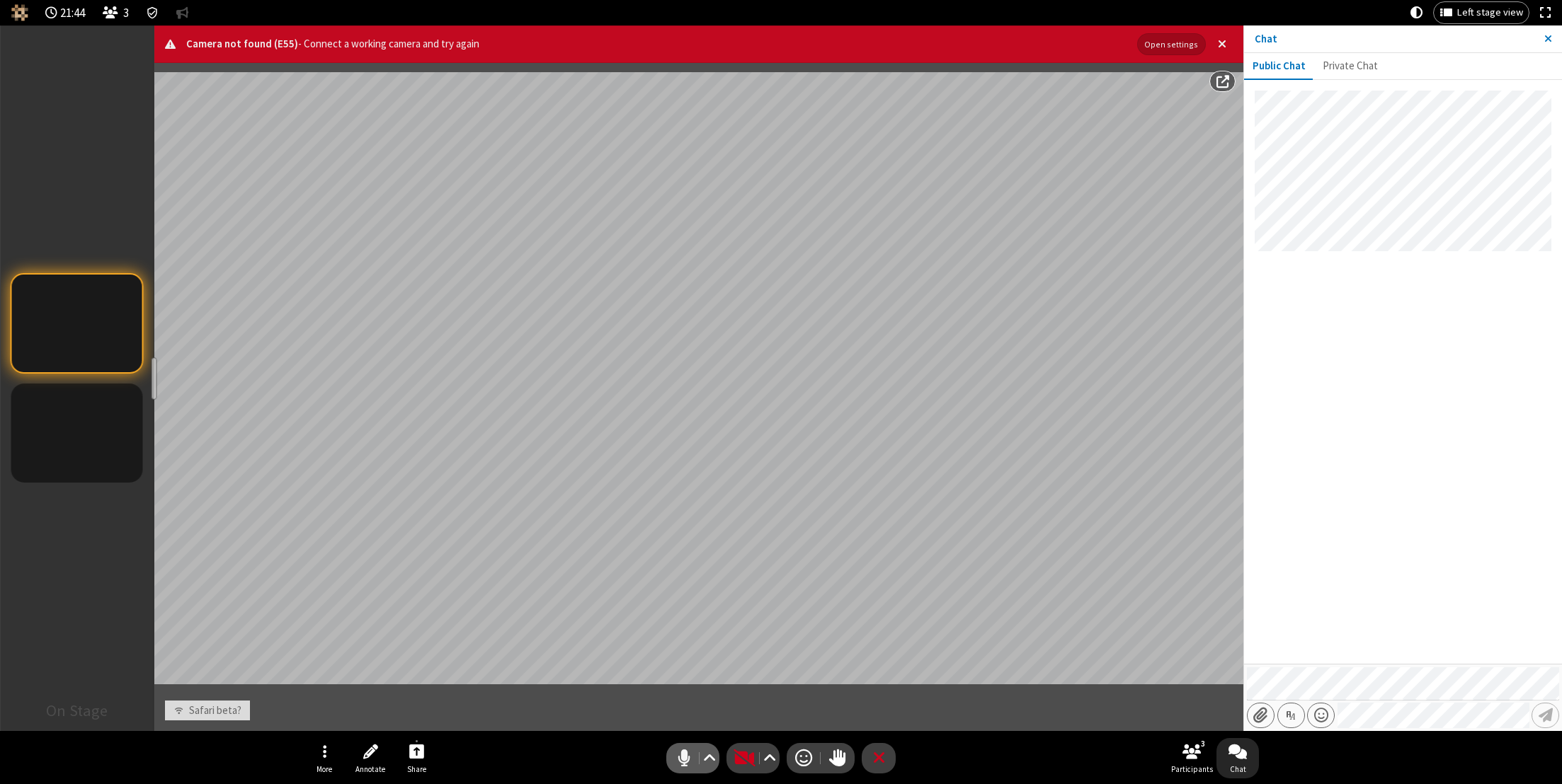
click at [683, 758] on span "Mute (⌘+Shift+A)" at bounding box center [683, 758] width 21 height 21
click at [687, 757] on span "Unmute (⌘+Shift+A)" at bounding box center [683, 758] width 21 height 21
click at [682, 757] on span "Mute (⌘+Shift+A)" at bounding box center [683, 758] width 21 height 21
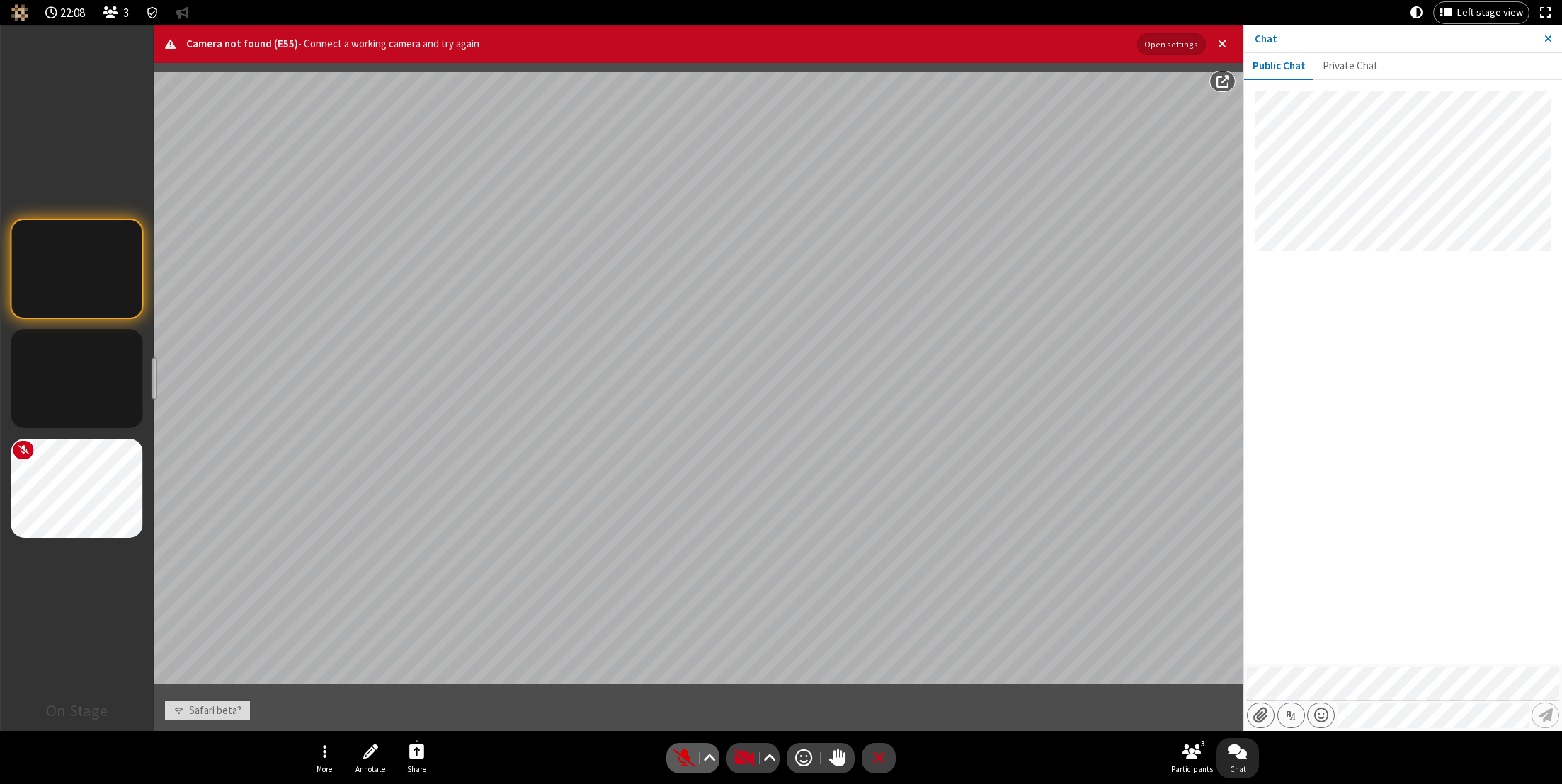
click at [682, 757] on span "Unmute (⌘+Shift+A)" at bounding box center [683, 758] width 21 height 21
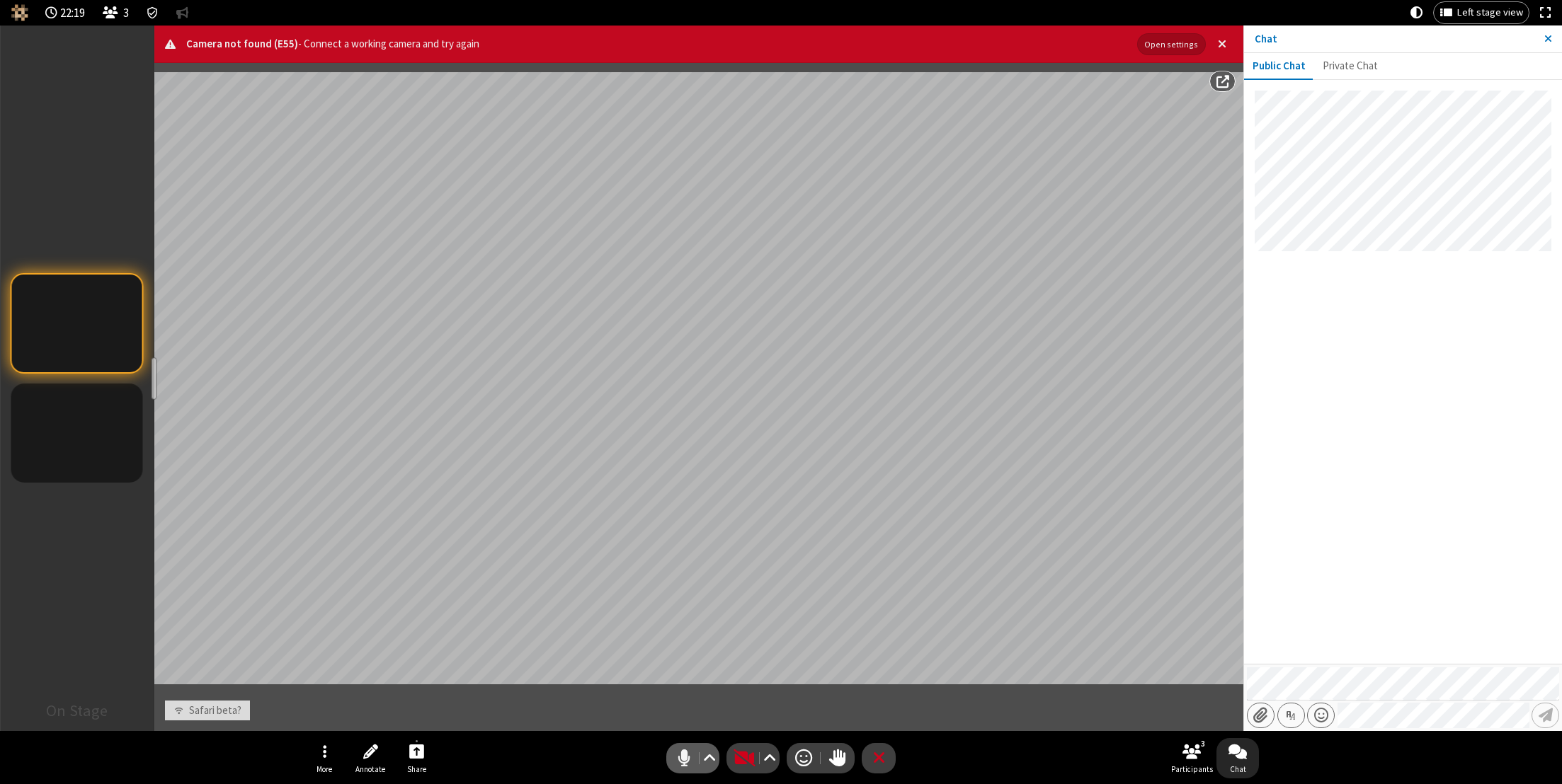
click at [683, 758] on span "Mute (⌘+Shift+A)" at bounding box center [683, 758] width 21 height 21
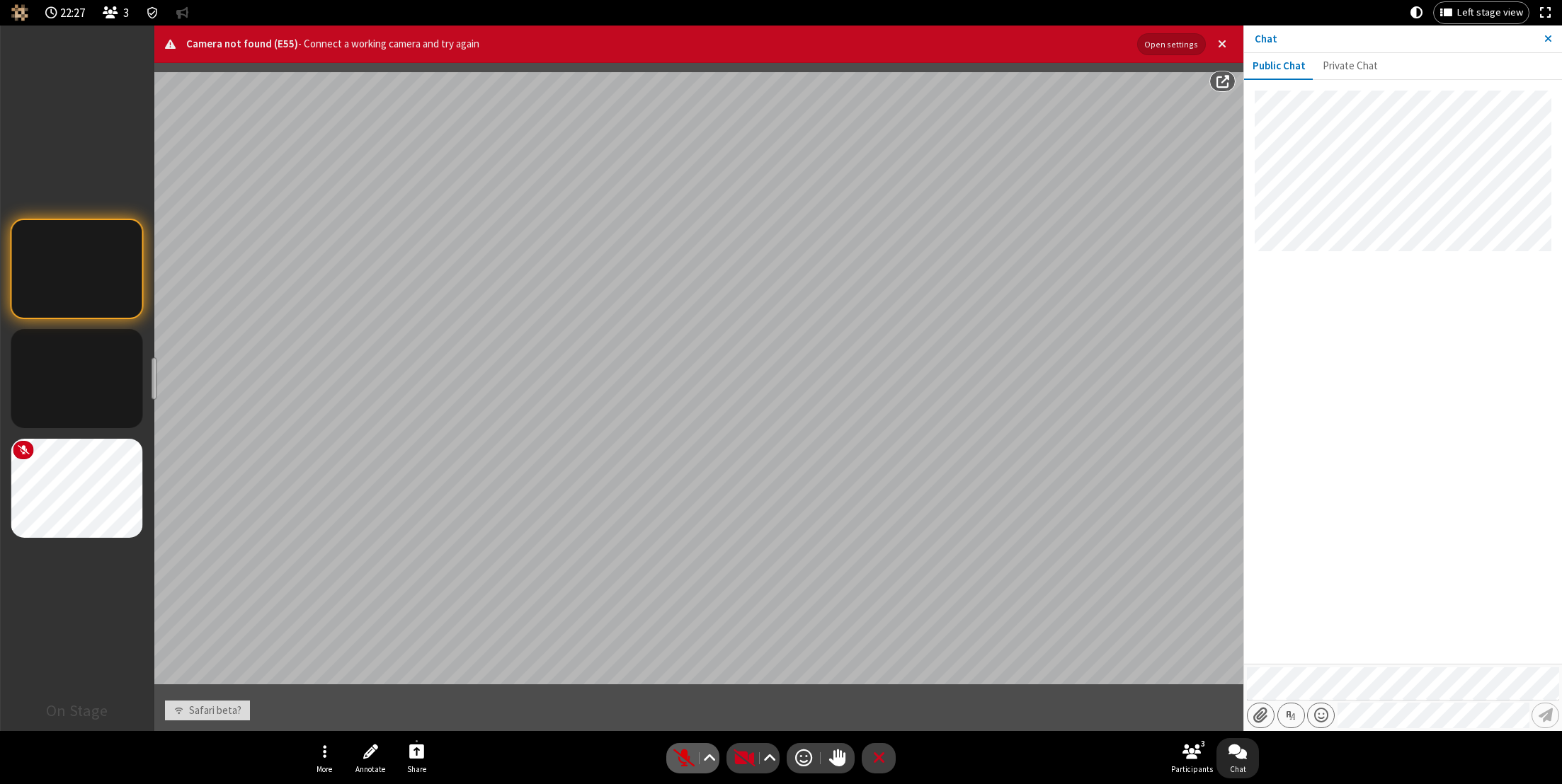
click at [683, 758] on span "Unmute (⌘+Shift+A)" at bounding box center [683, 758] width 21 height 21
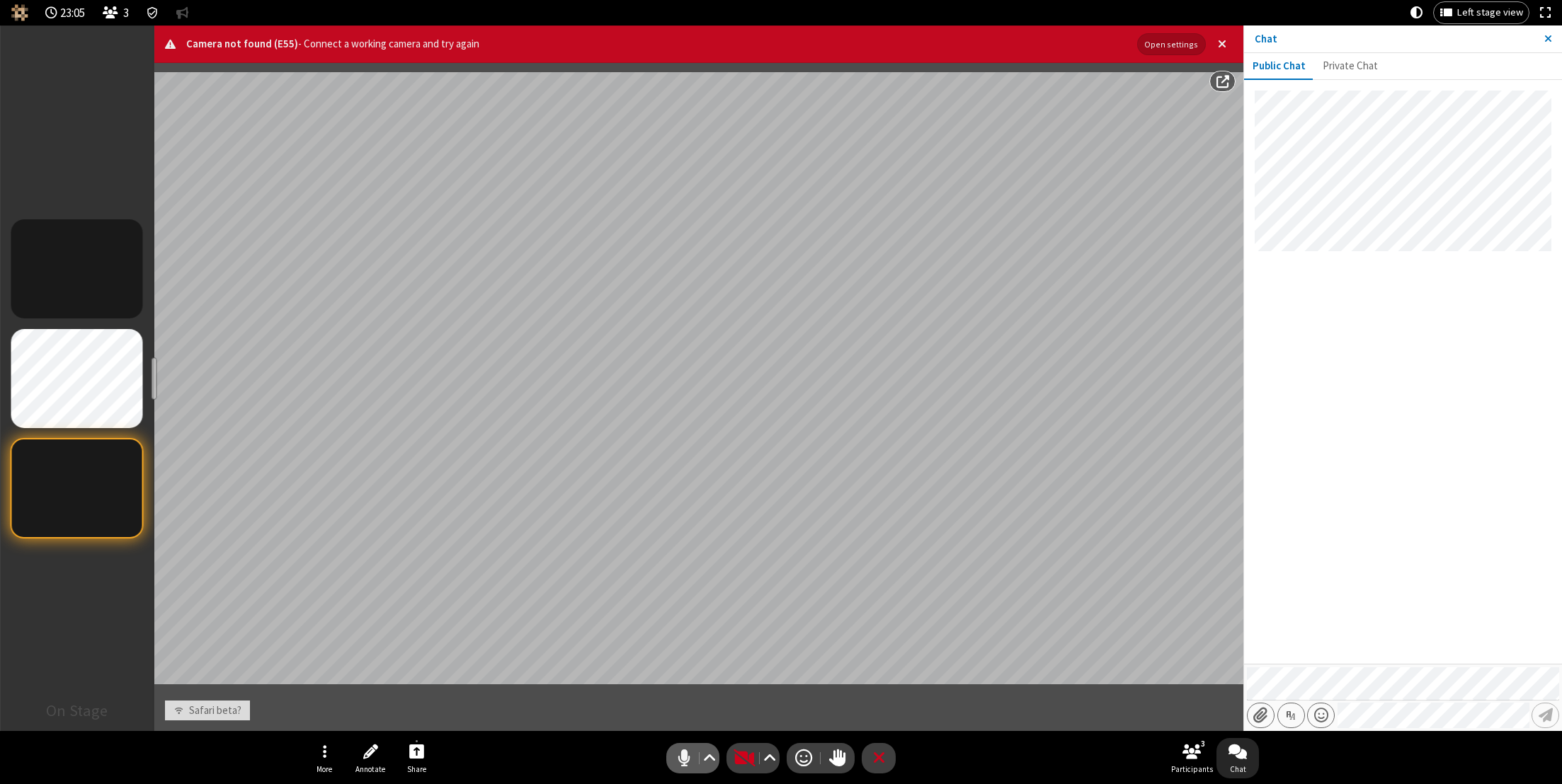
click at [684, 753] on span "Mute (⌘+Shift+A)" at bounding box center [683, 758] width 21 height 21
